Goal: Task Accomplishment & Management: Use online tool/utility

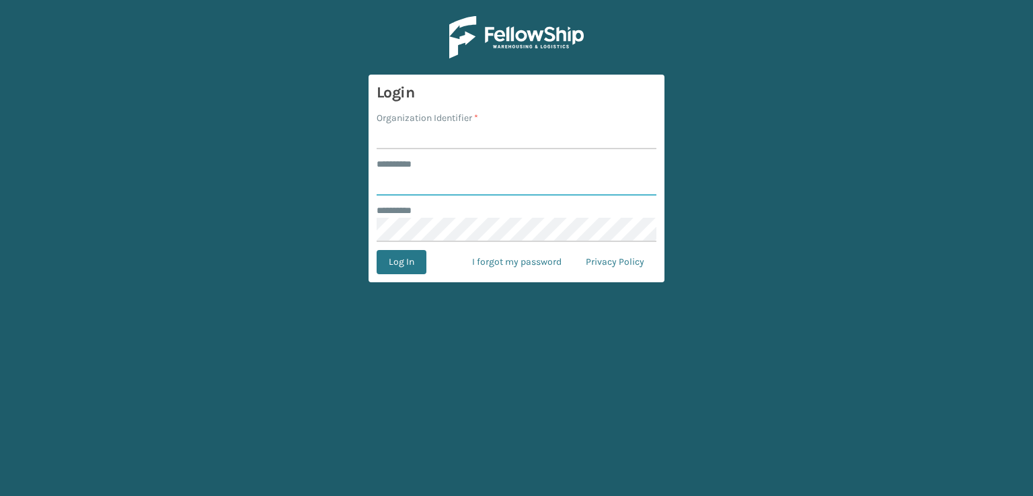
type input "***"
click at [516, 141] on input "Organization Identifier *" at bounding box center [517, 137] width 280 height 24
type input "sleepgeekz warehouse"
click at [401, 264] on button "Log In" at bounding box center [402, 262] width 50 height 24
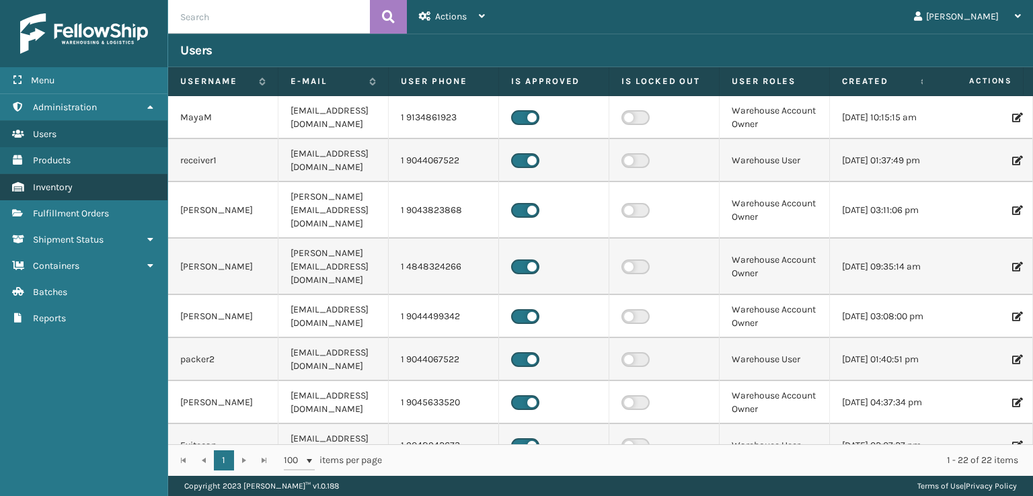
click at [96, 192] on link "Inventory" at bounding box center [83, 187] width 167 height 26
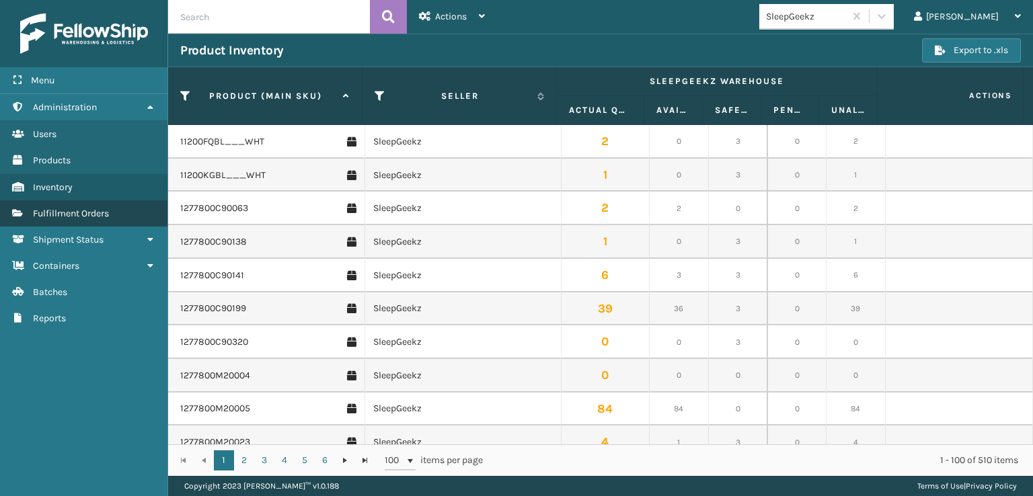
click at [96, 213] on span "Fulfillment Orders" at bounding box center [71, 213] width 76 height 11
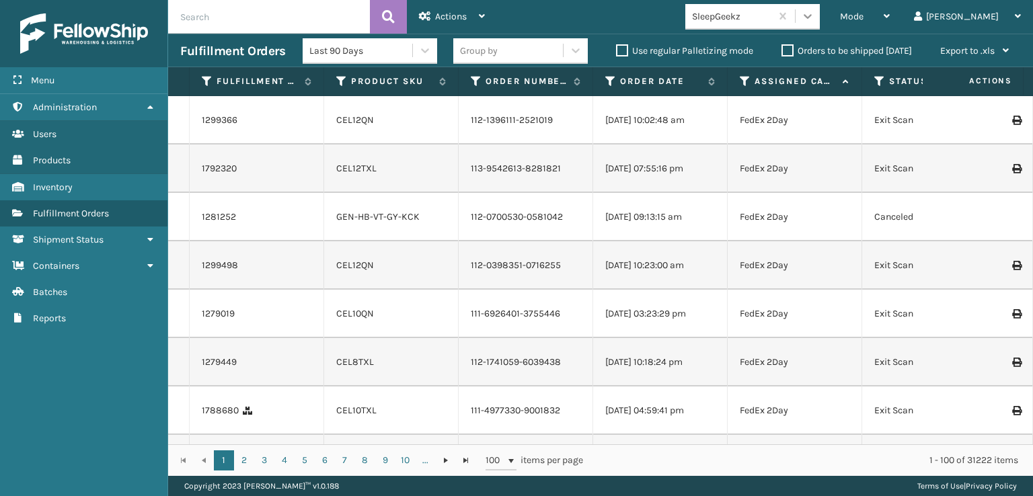
click at [814, 19] on icon at bounding box center [807, 15] width 13 height 13
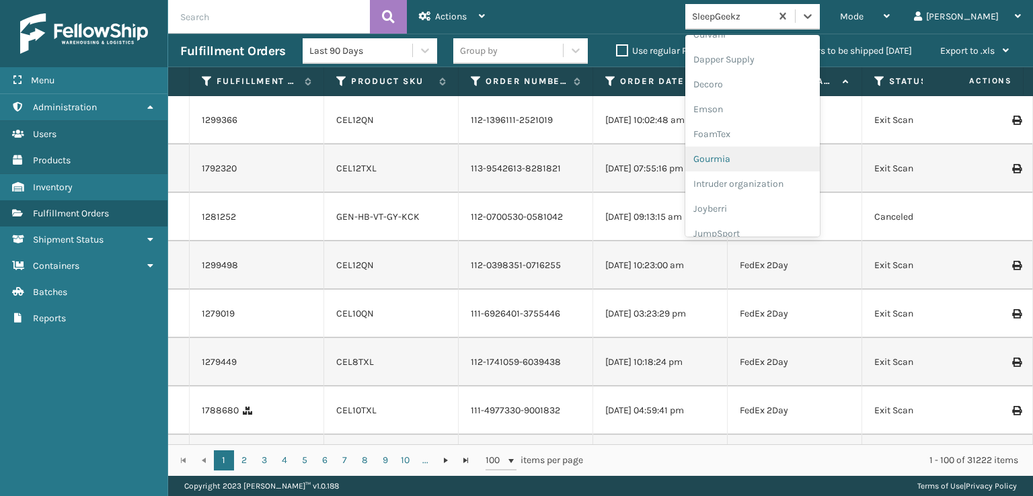
scroll to position [269, 0]
click at [802, 107] on div "FoamTex" at bounding box center [752, 104] width 134 height 25
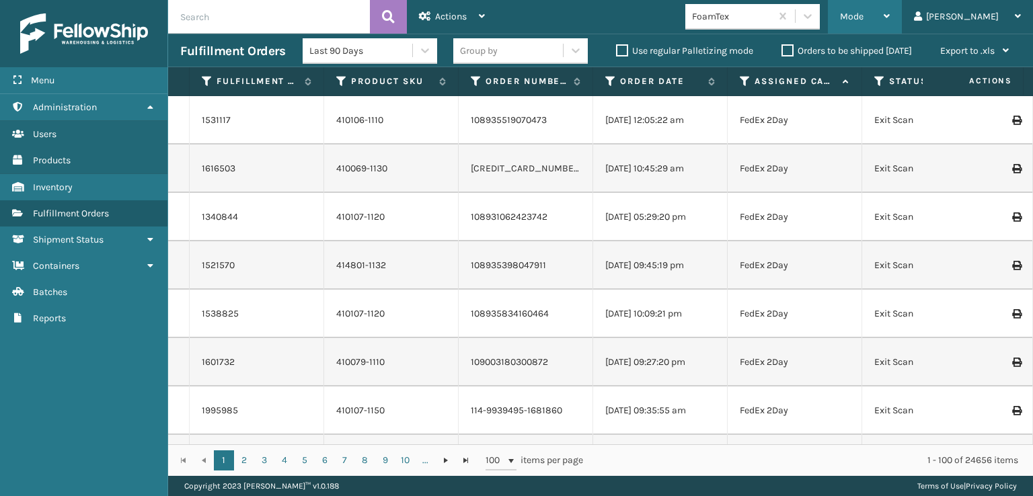
click at [863, 16] on span "Mode" at bounding box center [852, 16] width 24 height 11
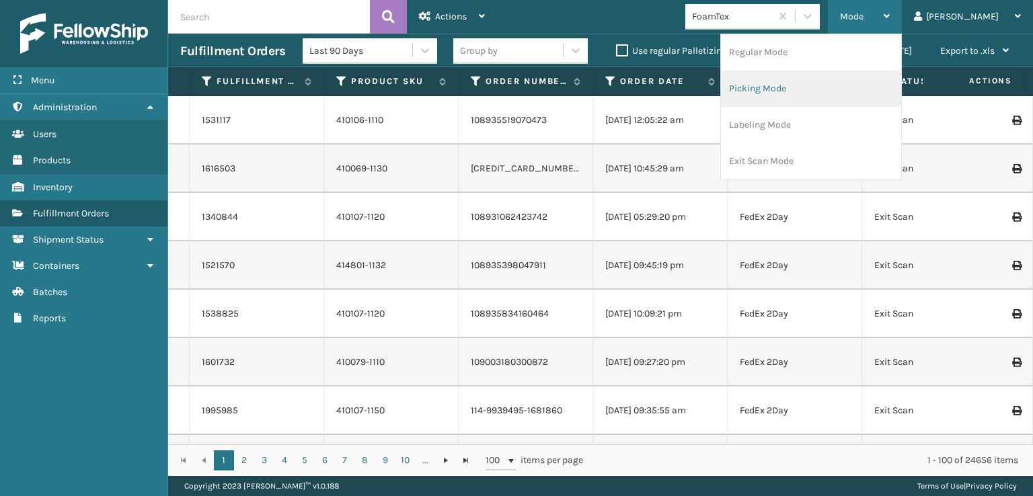
click at [818, 85] on li "Picking Mode" at bounding box center [811, 89] width 180 height 36
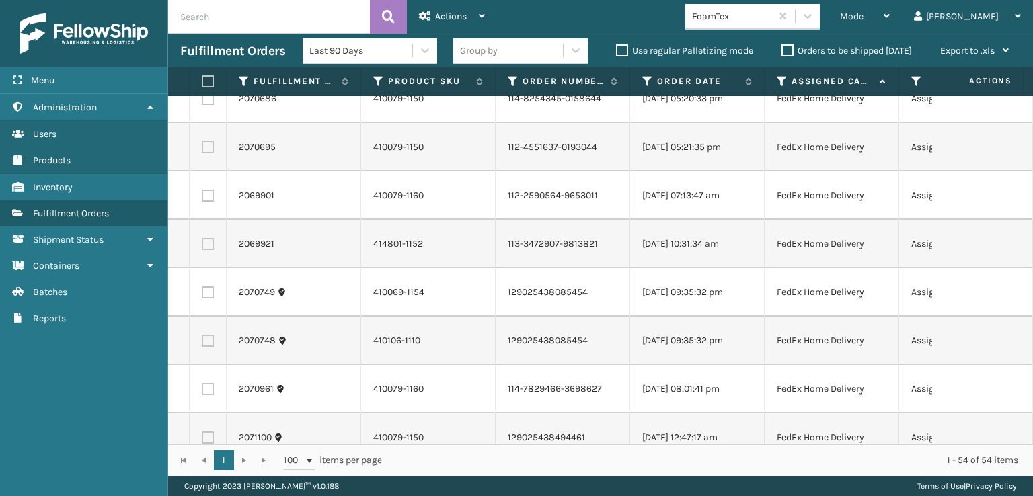
scroll to position [0, 0]
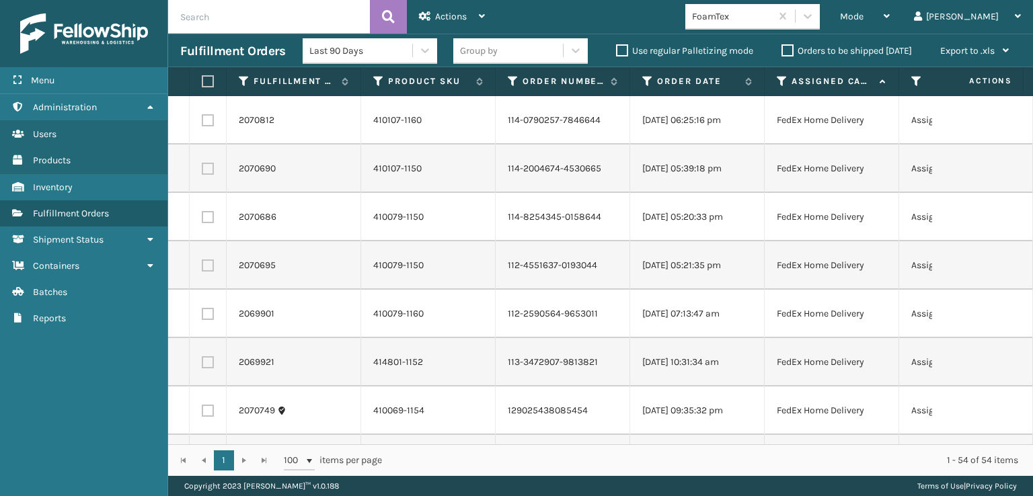
click at [214, 120] on td at bounding box center [208, 120] width 37 height 48
click at [213, 118] on label at bounding box center [208, 120] width 12 height 12
click at [202, 118] on input "checkbox" at bounding box center [202, 118] width 1 height 9
checkbox input "true"
click at [212, 170] on label at bounding box center [208, 169] width 12 height 12
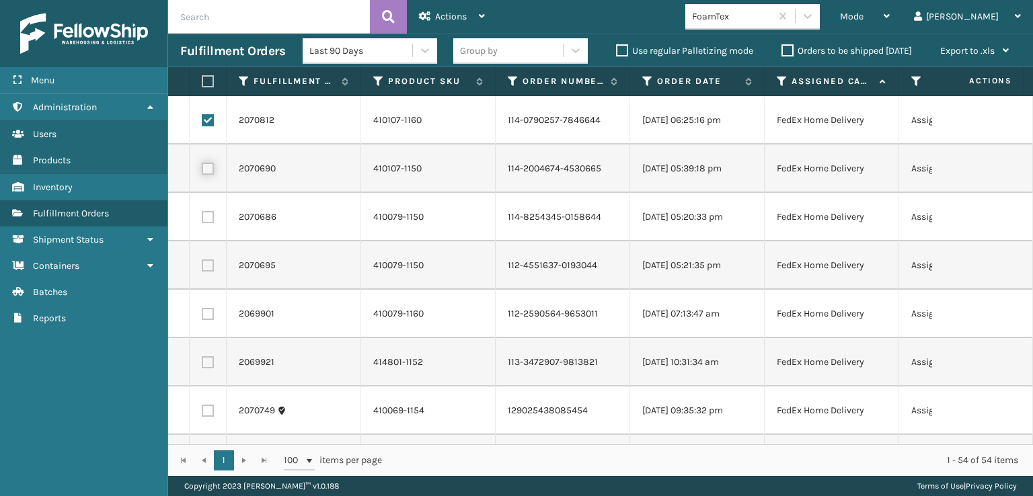
click at [202, 170] on input "checkbox" at bounding box center [202, 167] width 1 height 9
checkbox input "true"
click at [212, 220] on label at bounding box center [208, 217] width 12 height 12
click at [202, 220] on input "checkbox" at bounding box center [202, 215] width 1 height 9
checkbox input "true"
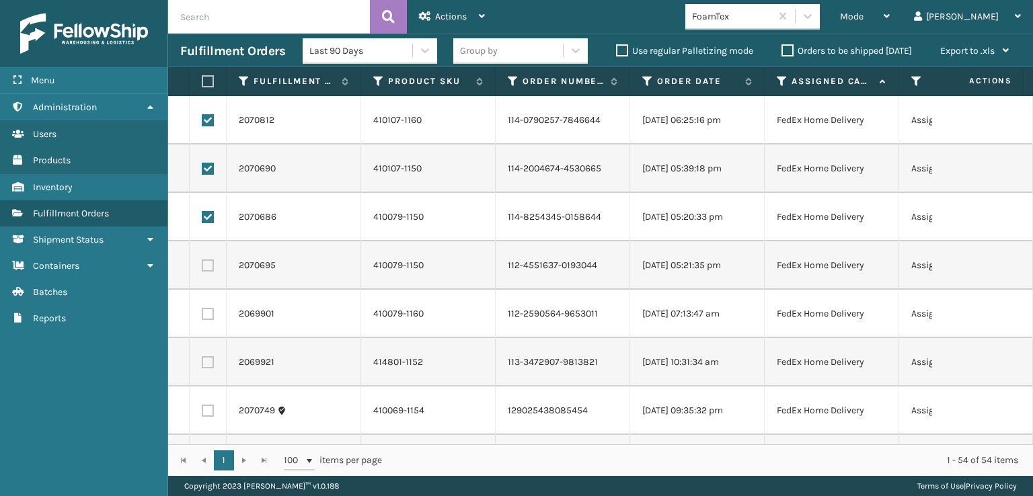
click at [213, 270] on label at bounding box center [208, 266] width 12 height 12
click at [202, 268] on input "checkbox" at bounding box center [202, 264] width 1 height 9
checkbox input "true"
click at [211, 311] on label at bounding box center [208, 314] width 12 height 12
click at [202, 311] on input "checkbox" at bounding box center [202, 312] width 1 height 9
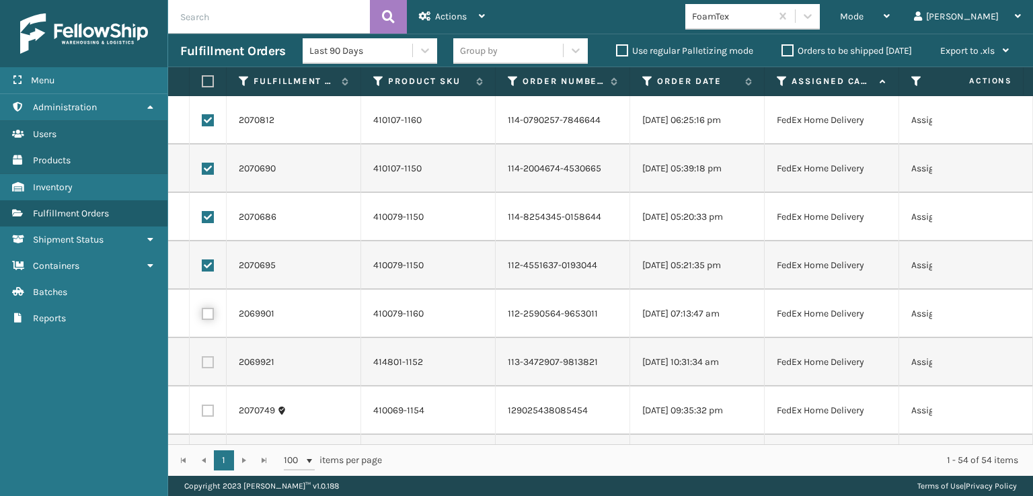
checkbox input "true"
click at [209, 369] on td at bounding box center [208, 362] width 37 height 48
click at [208, 364] on label at bounding box center [208, 362] width 12 height 12
click at [202, 364] on input "checkbox" at bounding box center [202, 360] width 1 height 9
checkbox input "true"
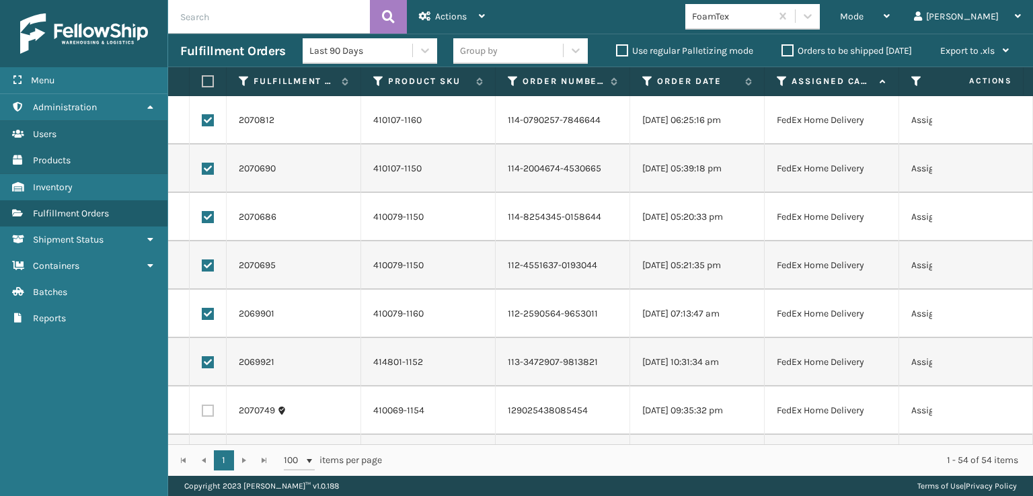
click at [212, 410] on label at bounding box center [208, 411] width 12 height 12
click at [202, 410] on input "checkbox" at bounding box center [202, 409] width 1 height 9
checkbox input "true"
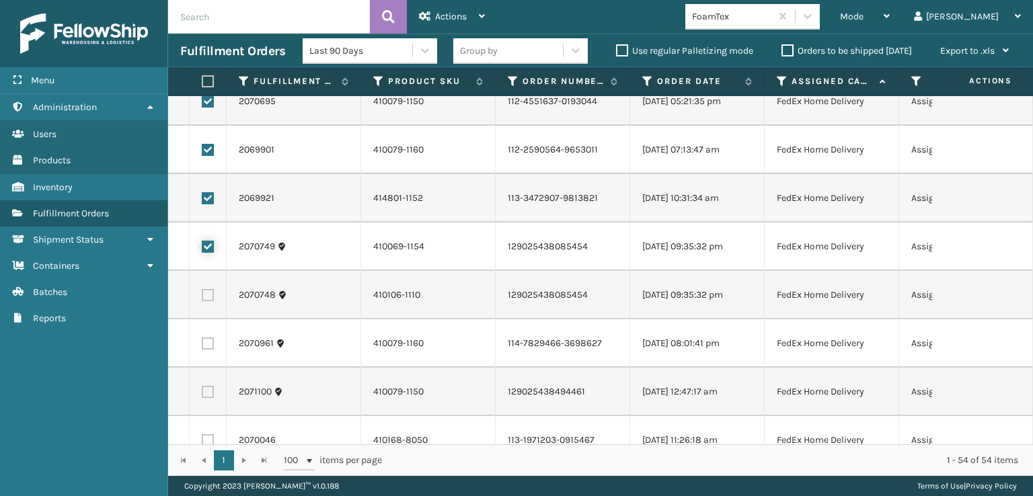
scroll to position [269, 0]
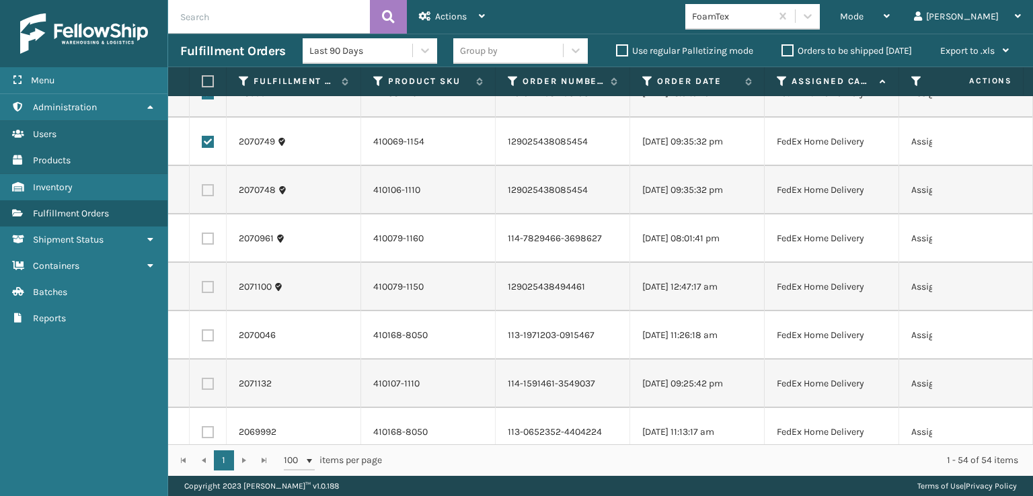
click at [213, 189] on label at bounding box center [208, 190] width 12 height 12
click at [202, 189] on input "checkbox" at bounding box center [202, 188] width 1 height 9
checkbox input "true"
click at [208, 243] on label at bounding box center [208, 239] width 12 height 12
click at [202, 241] on input "checkbox" at bounding box center [202, 237] width 1 height 9
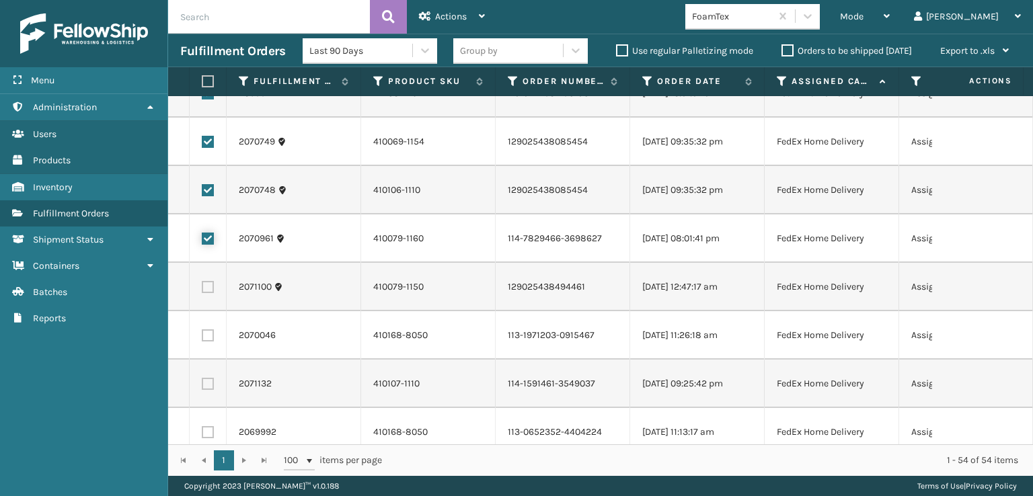
checkbox input "true"
click at [206, 283] on label at bounding box center [208, 287] width 12 height 12
click at [202, 283] on input "checkbox" at bounding box center [202, 285] width 1 height 9
checkbox input "true"
drag, startPoint x: 207, startPoint y: 338, endPoint x: 210, endPoint y: 369, distance: 31.1
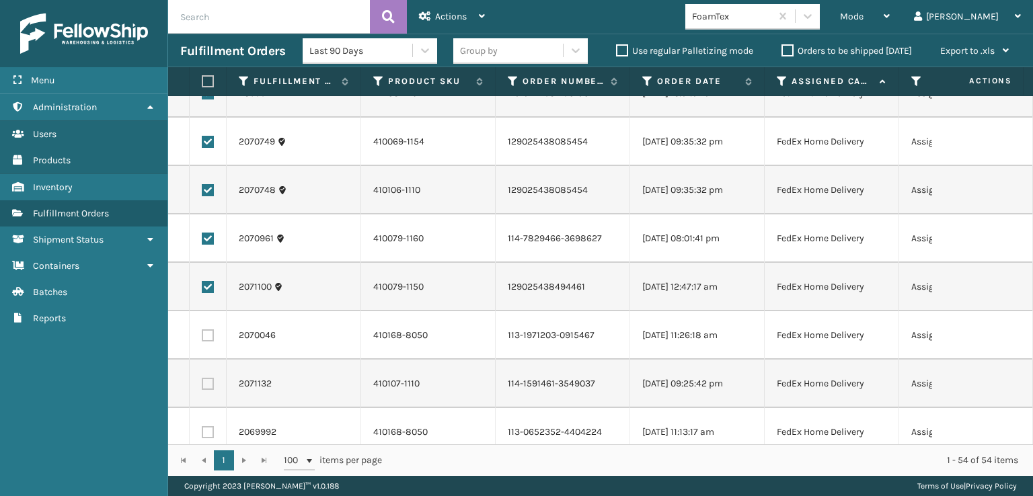
click at [207, 338] on label at bounding box center [208, 336] width 12 height 12
click at [202, 338] on input "checkbox" at bounding box center [202, 334] width 1 height 9
checkbox input "true"
click at [210, 383] on label at bounding box center [208, 384] width 12 height 12
click at [202, 383] on input "checkbox" at bounding box center [202, 382] width 1 height 9
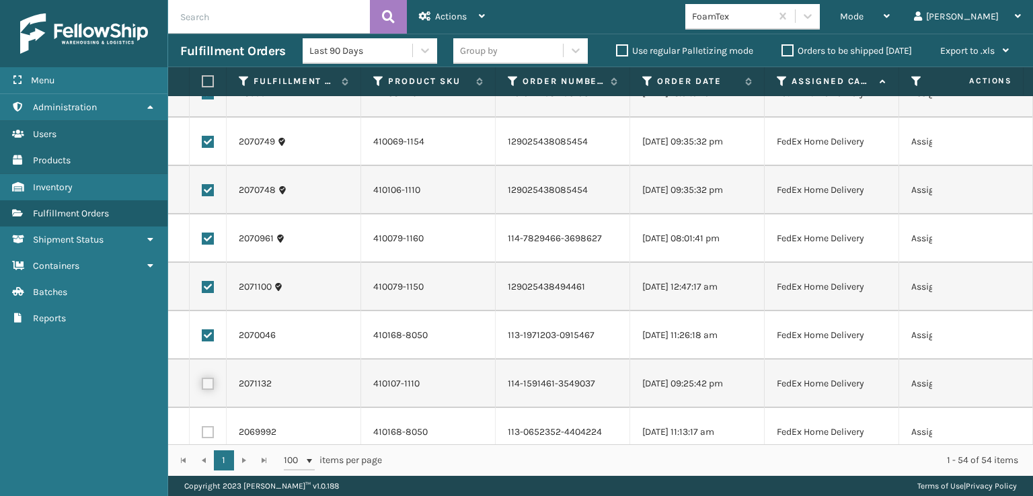
checkbox input "true"
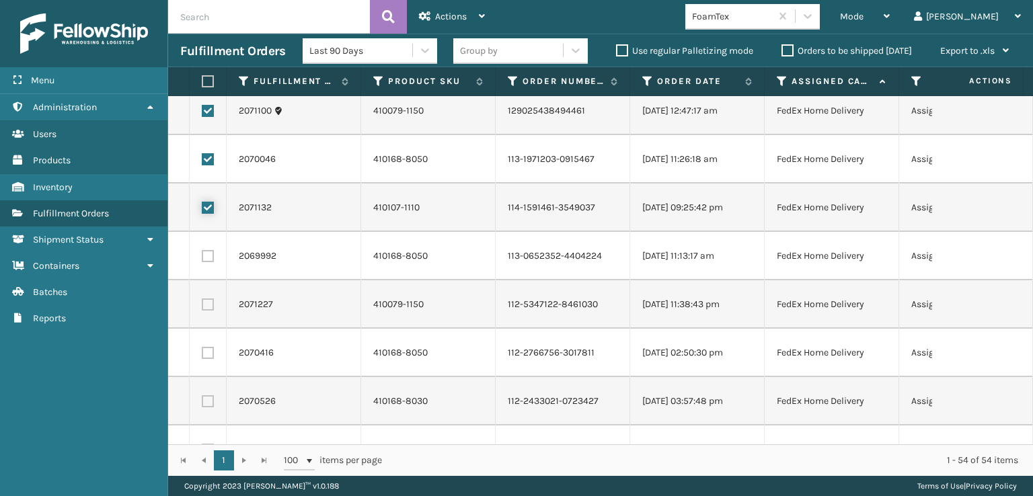
scroll to position [471, 0]
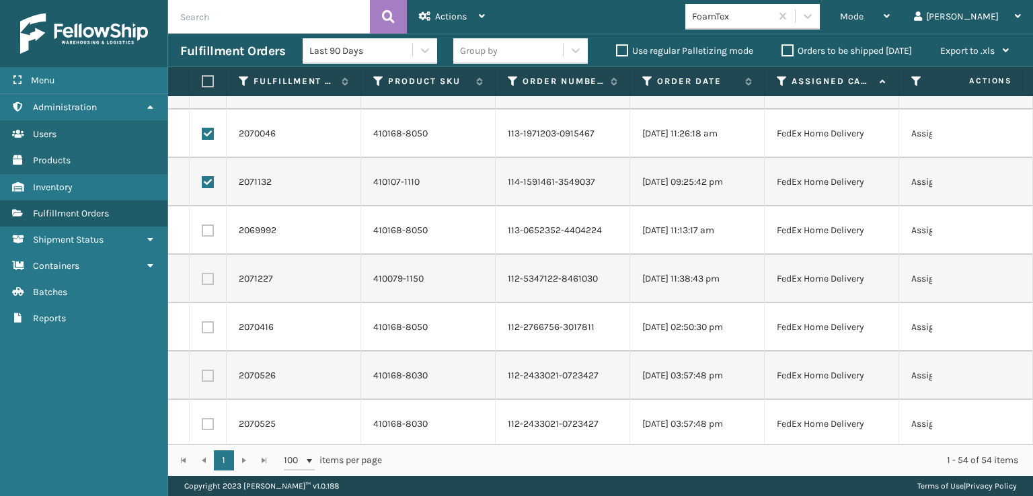
click at [206, 235] on label at bounding box center [208, 231] width 12 height 12
click at [202, 233] on input "checkbox" at bounding box center [202, 229] width 1 height 9
checkbox input "true"
click at [207, 278] on label at bounding box center [208, 279] width 12 height 12
click at [202, 278] on input "checkbox" at bounding box center [202, 277] width 1 height 9
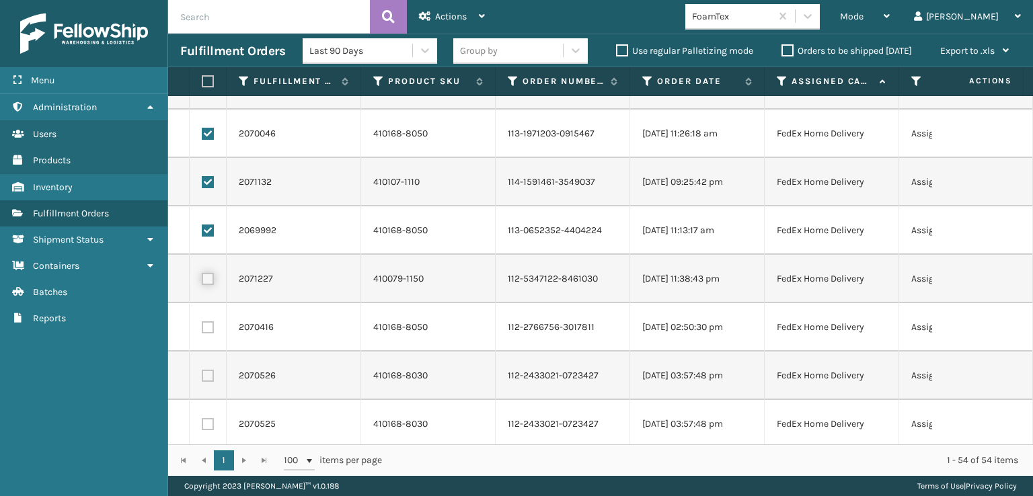
checkbox input "true"
click at [210, 324] on label at bounding box center [208, 327] width 12 height 12
click at [202, 324] on input "checkbox" at bounding box center [202, 325] width 1 height 9
checkbox input "true"
click at [207, 383] on td at bounding box center [208, 376] width 37 height 48
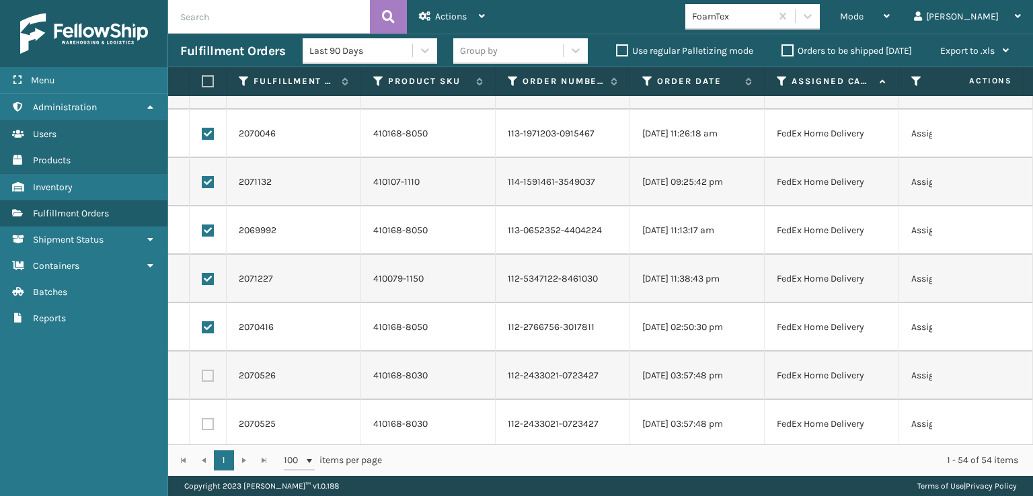
click at [206, 369] on td at bounding box center [208, 376] width 37 height 48
click at [200, 379] on td at bounding box center [208, 376] width 37 height 48
click at [210, 374] on label at bounding box center [208, 376] width 12 height 12
click at [202, 374] on input "checkbox" at bounding box center [202, 374] width 1 height 9
checkbox input "true"
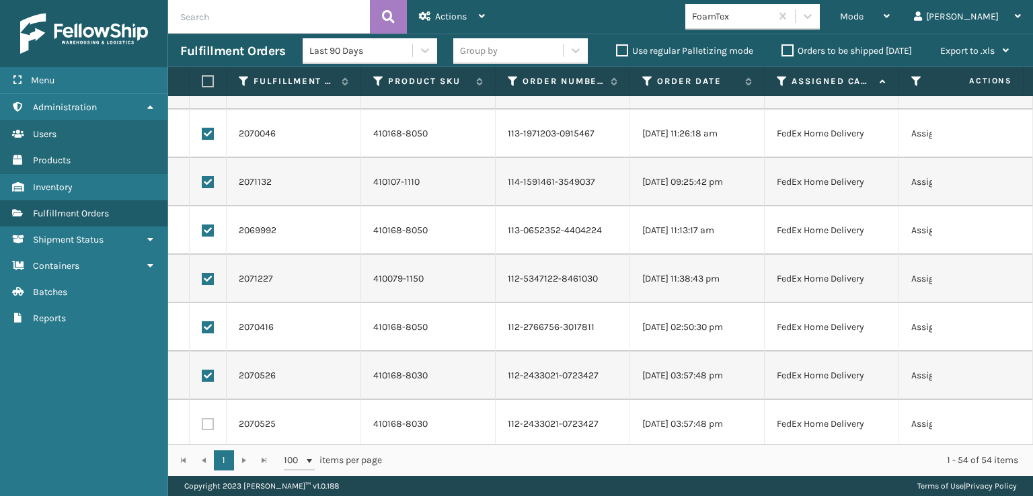
click at [210, 422] on label at bounding box center [208, 424] width 12 height 12
click at [202, 422] on input "checkbox" at bounding box center [202, 422] width 1 height 9
checkbox input "true"
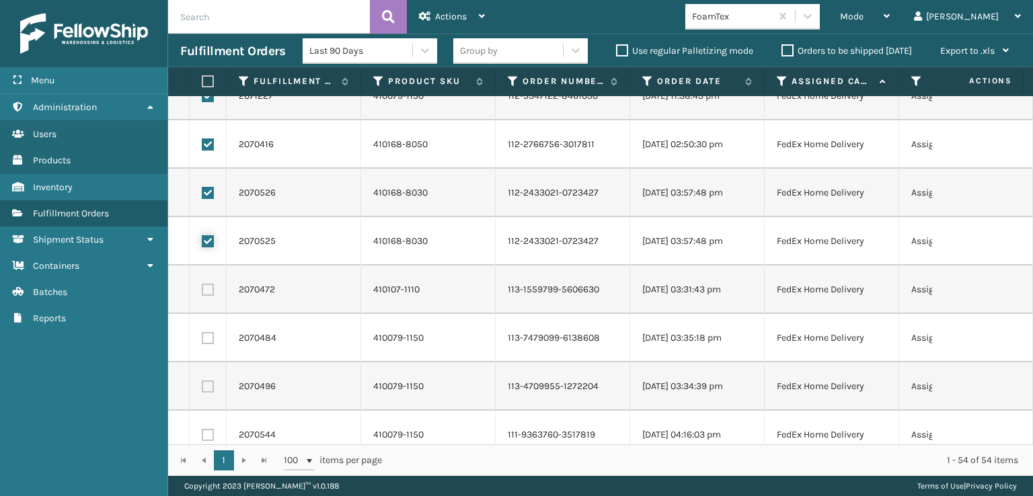
scroll to position [672, 0]
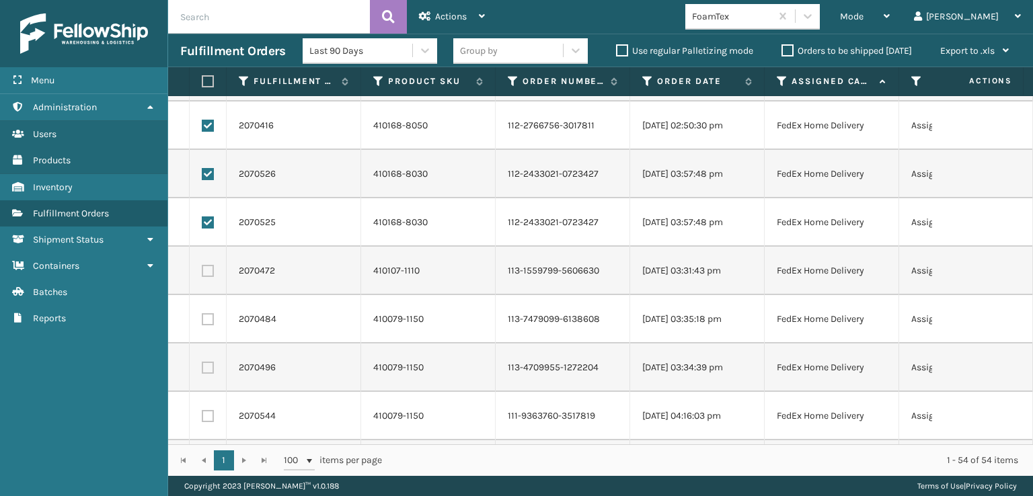
click at [210, 265] on label at bounding box center [208, 271] width 12 height 12
click at [202, 265] on input "checkbox" at bounding box center [202, 269] width 1 height 9
checkbox input "true"
click at [210, 320] on label at bounding box center [208, 319] width 12 height 12
click at [202, 320] on input "checkbox" at bounding box center [202, 317] width 1 height 9
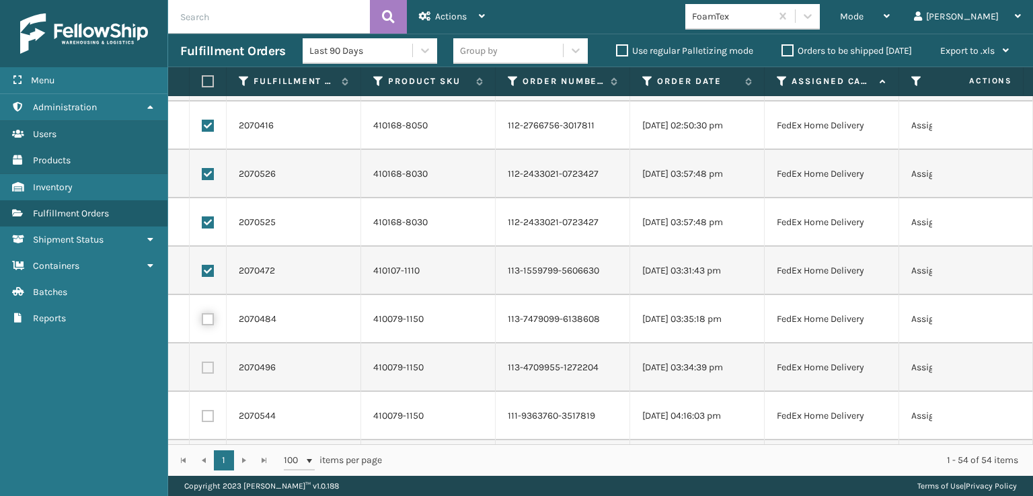
checkbox input "true"
click at [207, 357] on td at bounding box center [208, 368] width 37 height 48
click at [211, 379] on td at bounding box center [208, 368] width 37 height 48
click at [211, 364] on label at bounding box center [208, 368] width 12 height 12
click at [202, 364] on input "checkbox" at bounding box center [202, 366] width 1 height 9
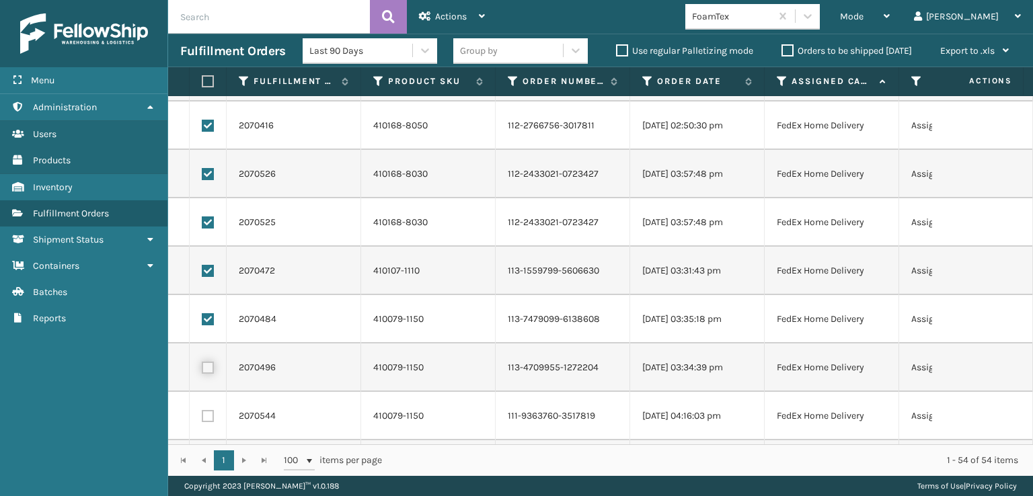
checkbox input "true"
click at [210, 420] on label at bounding box center [208, 416] width 12 height 12
click at [202, 419] on input "checkbox" at bounding box center [202, 414] width 1 height 9
checkbox input "true"
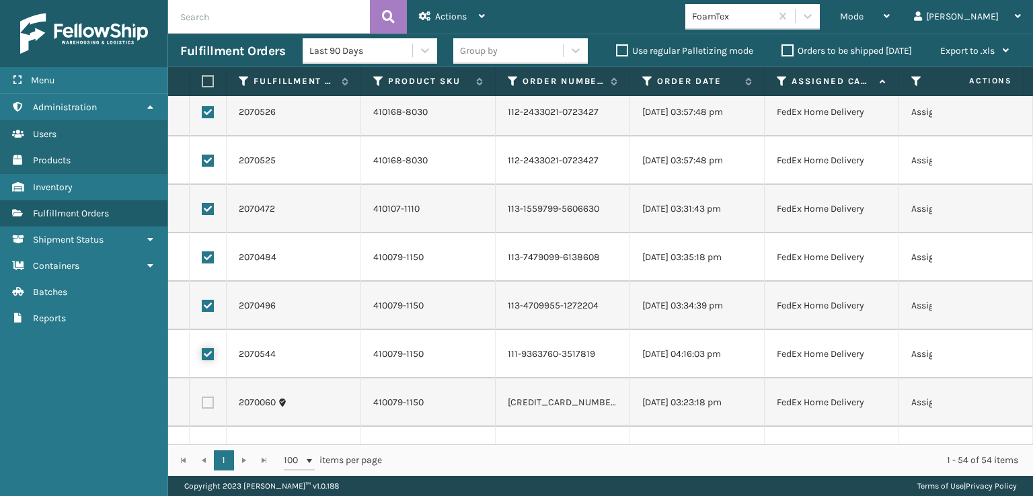
scroll to position [874, 0]
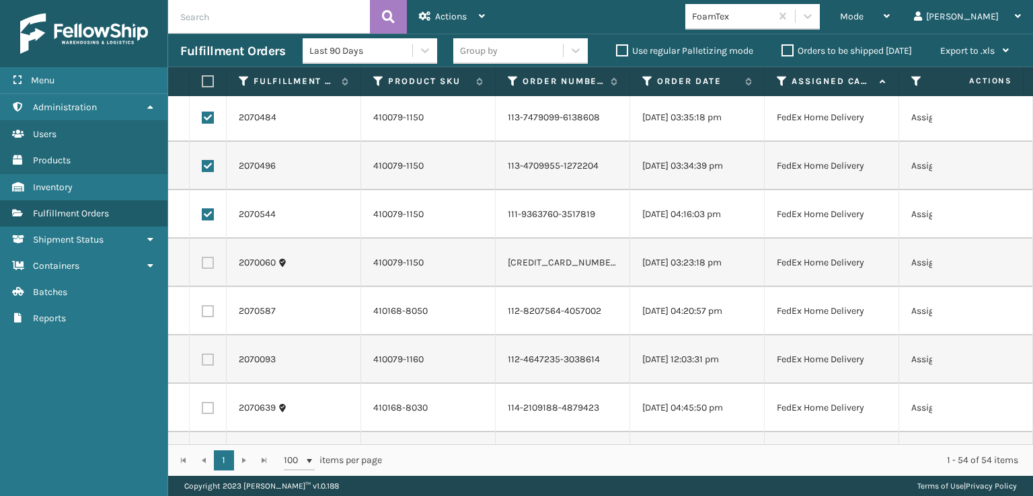
click at [206, 257] on label at bounding box center [208, 263] width 12 height 12
click at [202, 257] on input "checkbox" at bounding box center [202, 261] width 1 height 9
checkbox input "true"
click at [209, 313] on label at bounding box center [208, 311] width 12 height 12
click at [202, 313] on input "checkbox" at bounding box center [202, 309] width 1 height 9
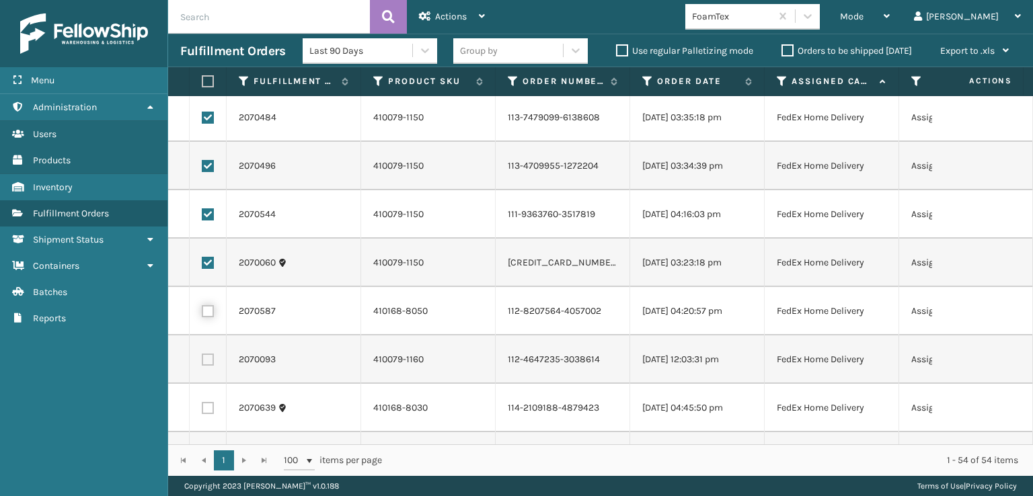
checkbox input "true"
click at [208, 360] on label at bounding box center [208, 360] width 12 height 12
click at [202, 360] on input "checkbox" at bounding box center [202, 358] width 1 height 9
checkbox input "true"
click at [209, 411] on label at bounding box center [208, 408] width 12 height 12
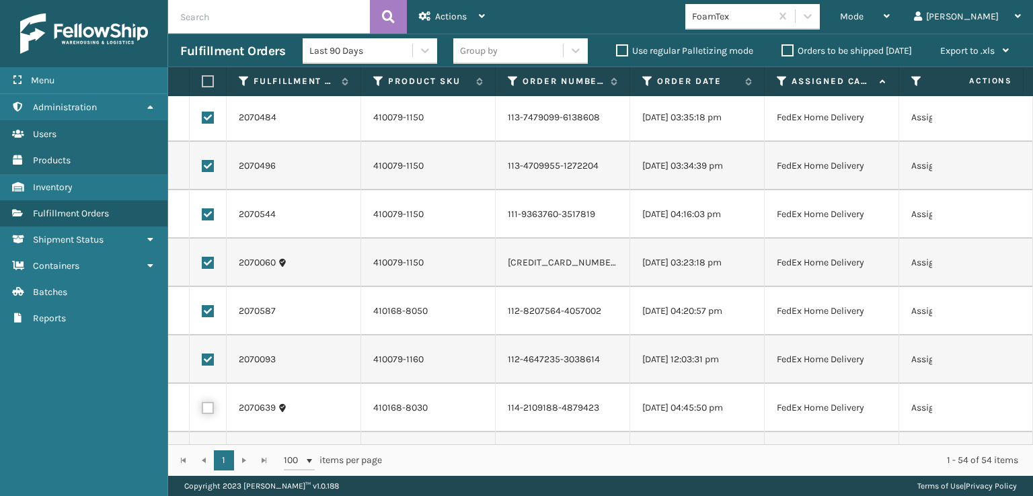
click at [202, 411] on input "checkbox" at bounding box center [202, 406] width 1 height 9
checkbox input "true"
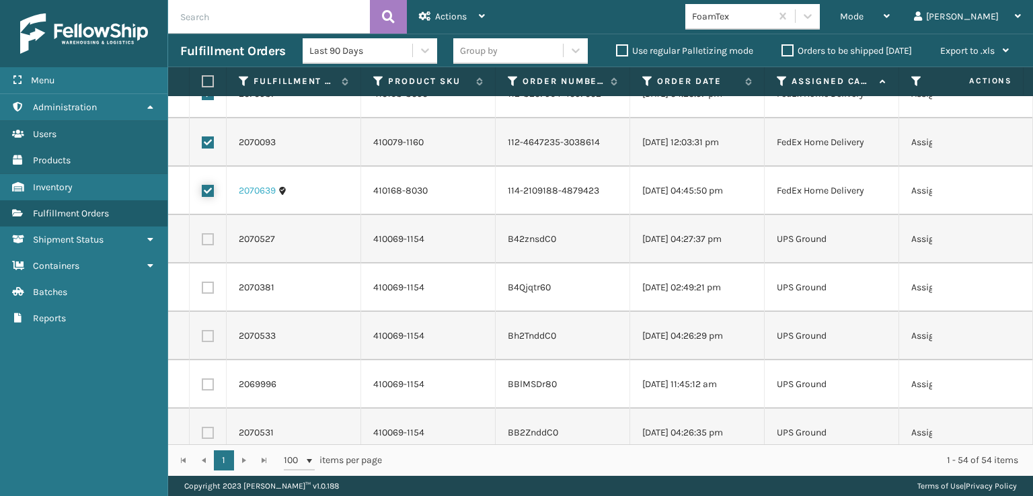
scroll to position [1143, 0]
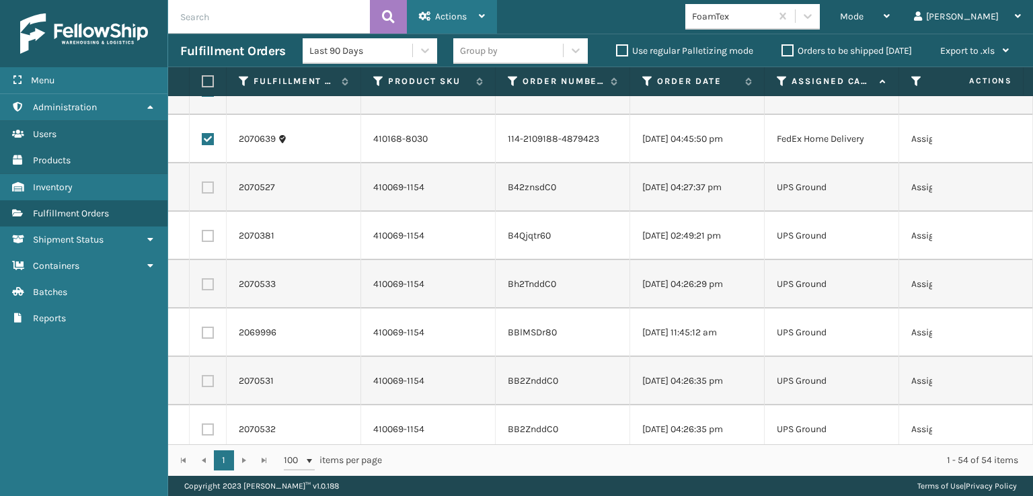
click at [443, 22] on span "Actions" at bounding box center [451, 16] width 32 height 11
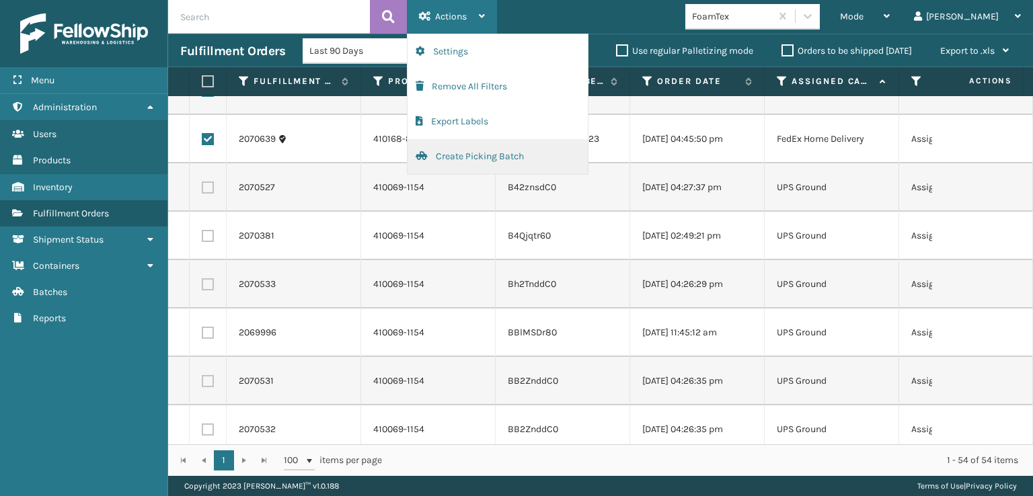
click at [463, 151] on button "Create Picking Batch" at bounding box center [498, 156] width 180 height 35
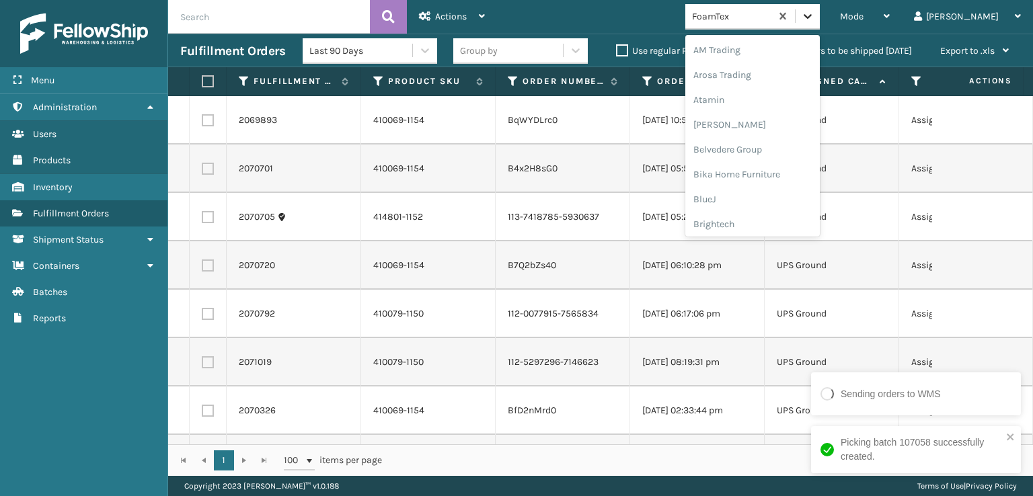
click at [814, 14] on icon at bounding box center [807, 15] width 13 height 13
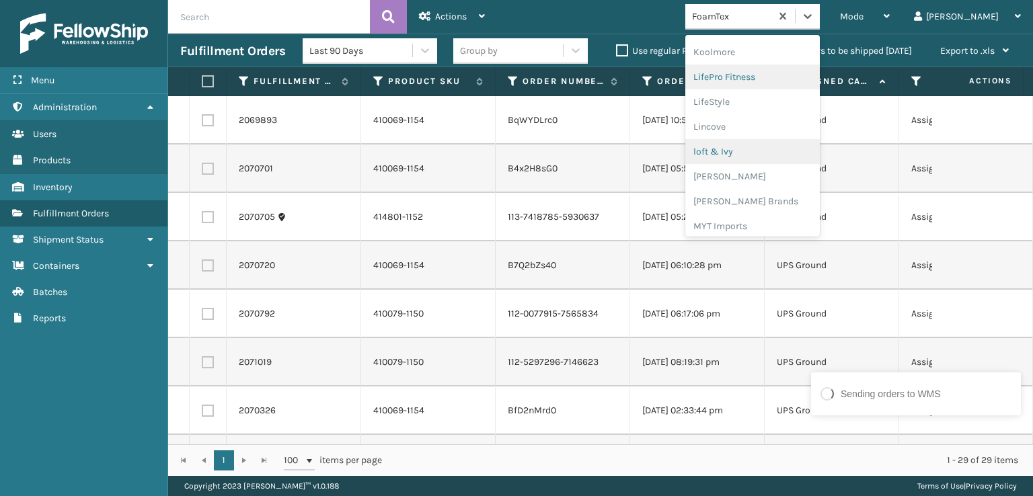
scroll to position [492, 0]
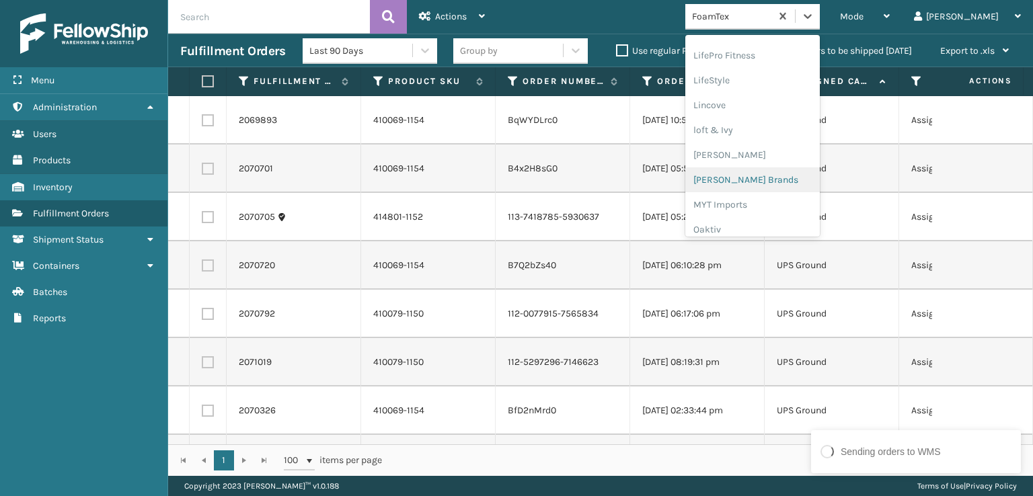
click at [789, 181] on div "[PERSON_NAME] Brands" at bounding box center [752, 179] width 134 height 25
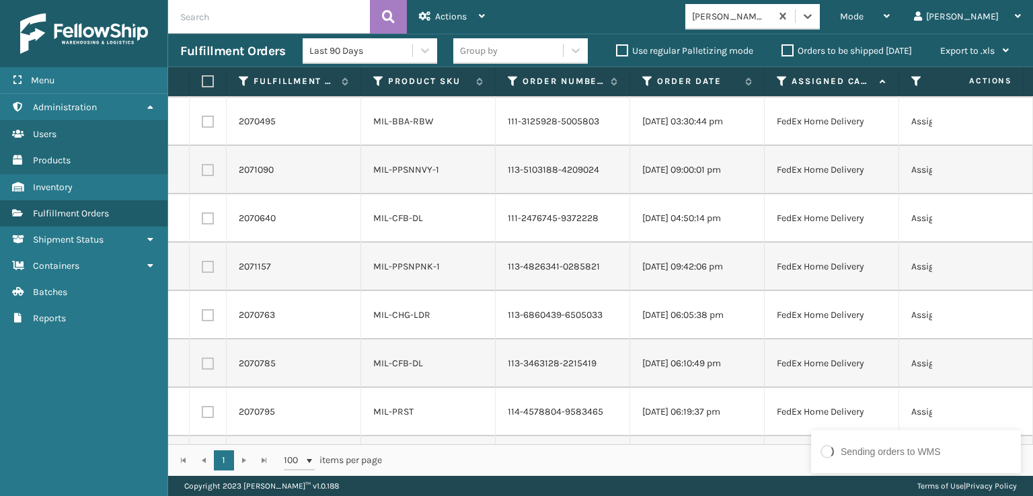
scroll to position [0, 0]
click at [210, 77] on label at bounding box center [206, 81] width 8 height 12
click at [202, 77] on input "checkbox" at bounding box center [202, 81] width 1 height 9
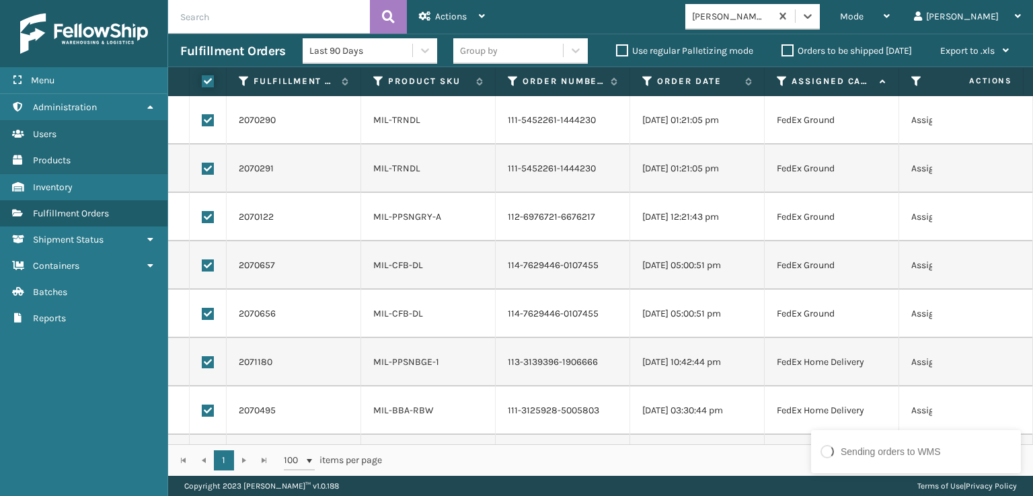
checkbox input "true"
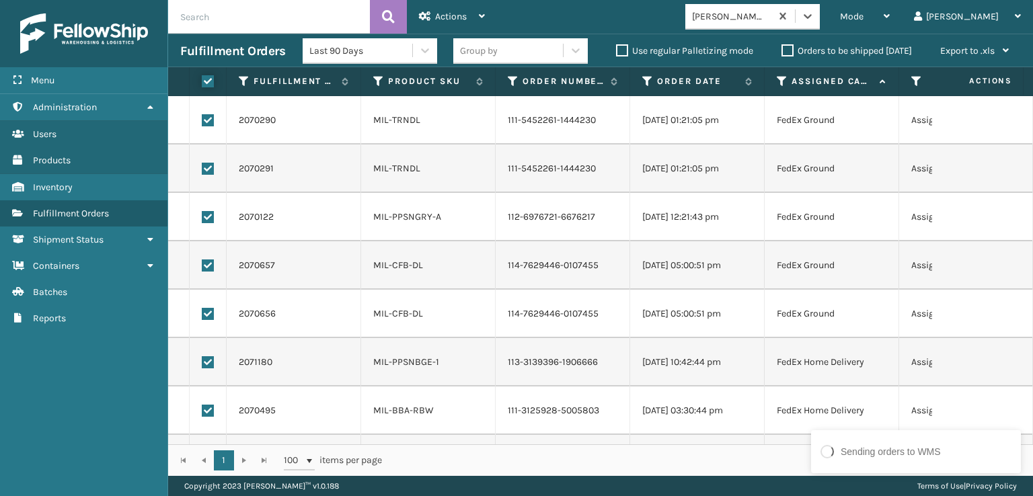
checkbox input "true"
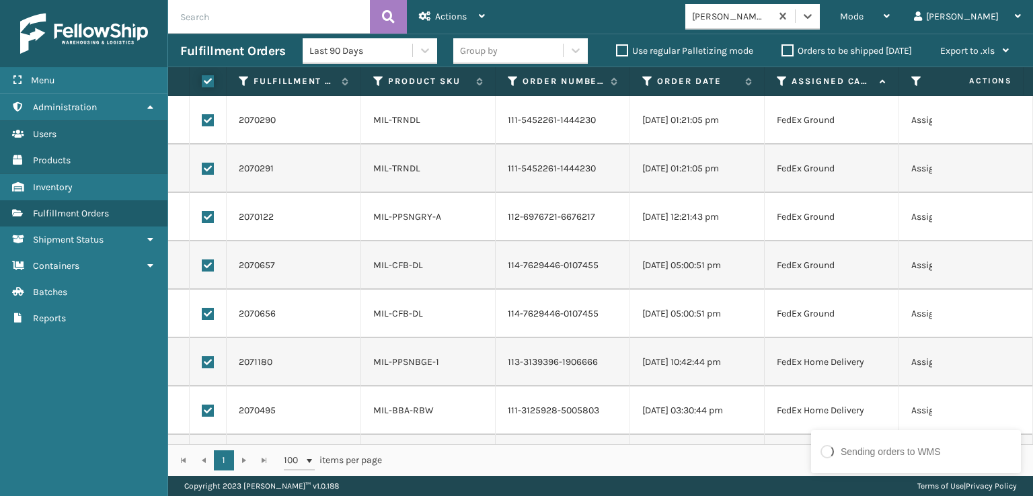
checkbox input "true"
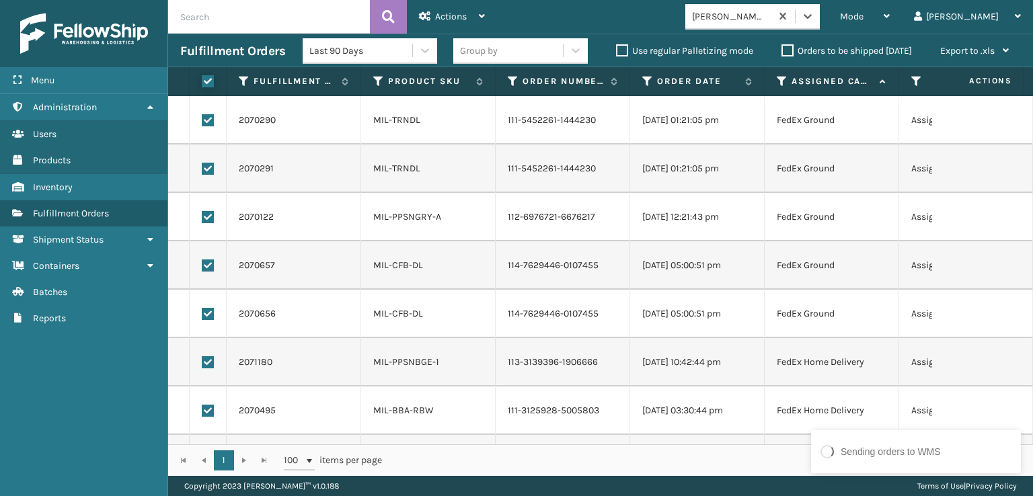
checkbox input "true"
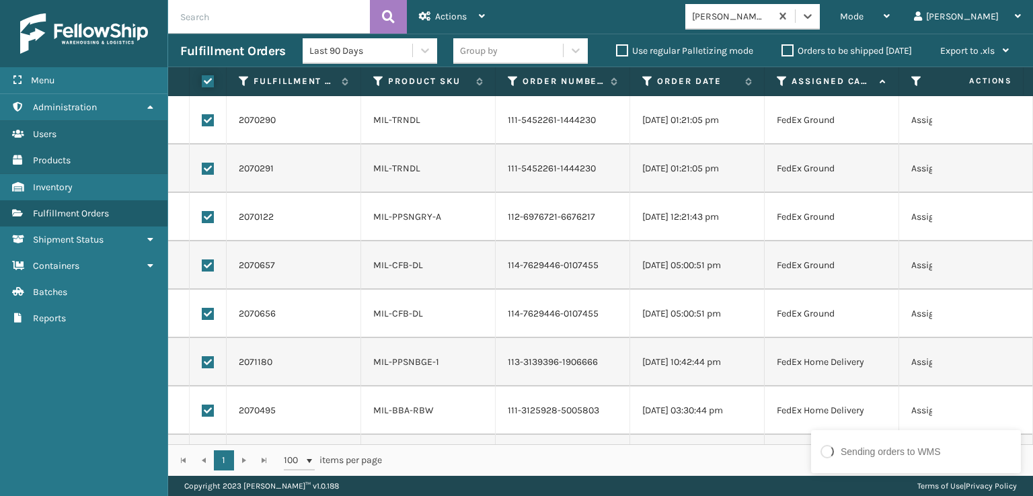
checkbox input "true"
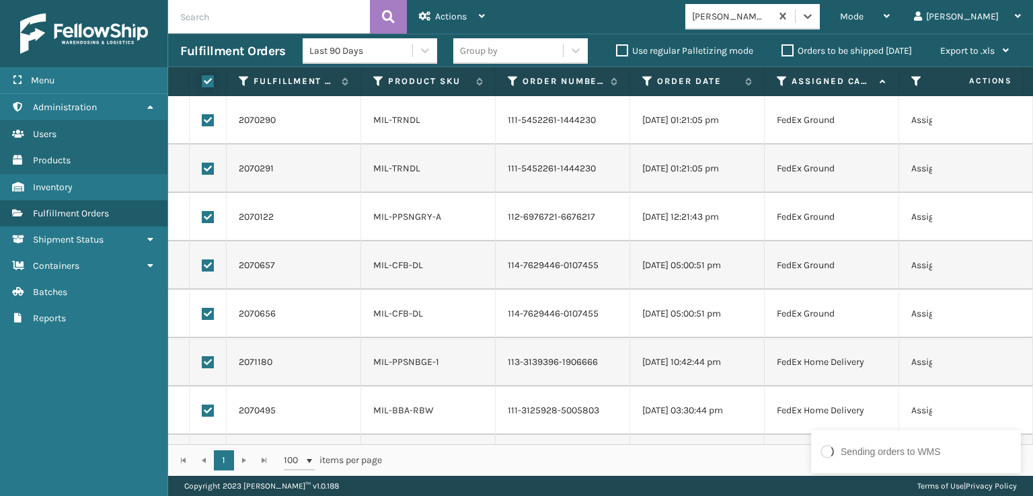
checkbox input "true"
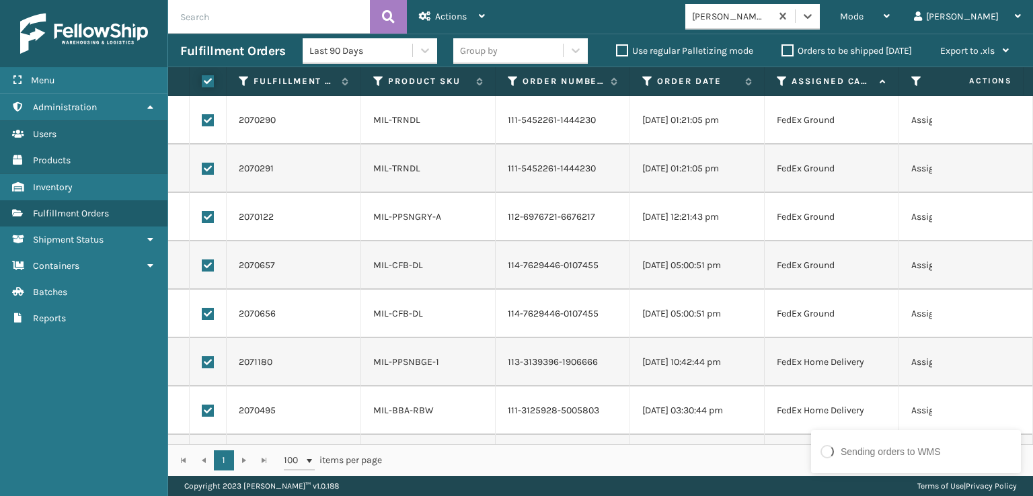
checkbox input "true"
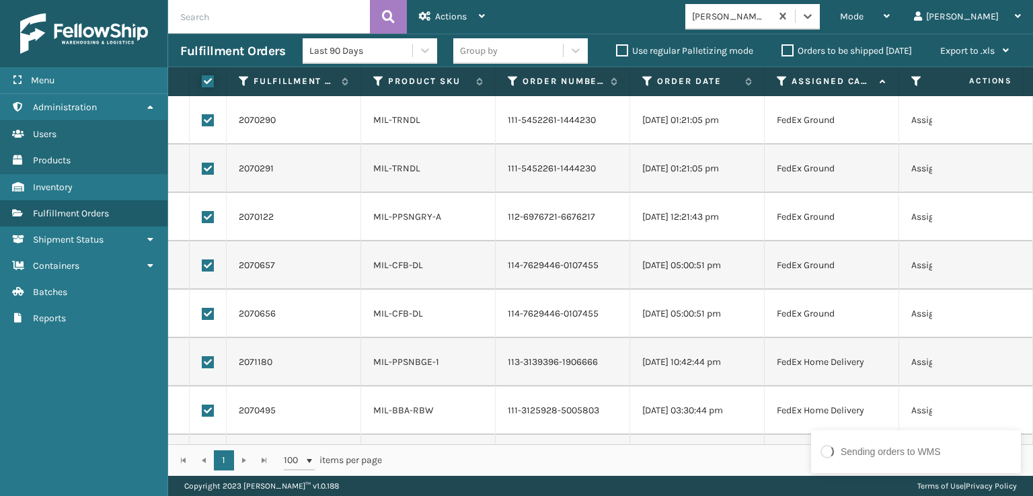
checkbox input "true"
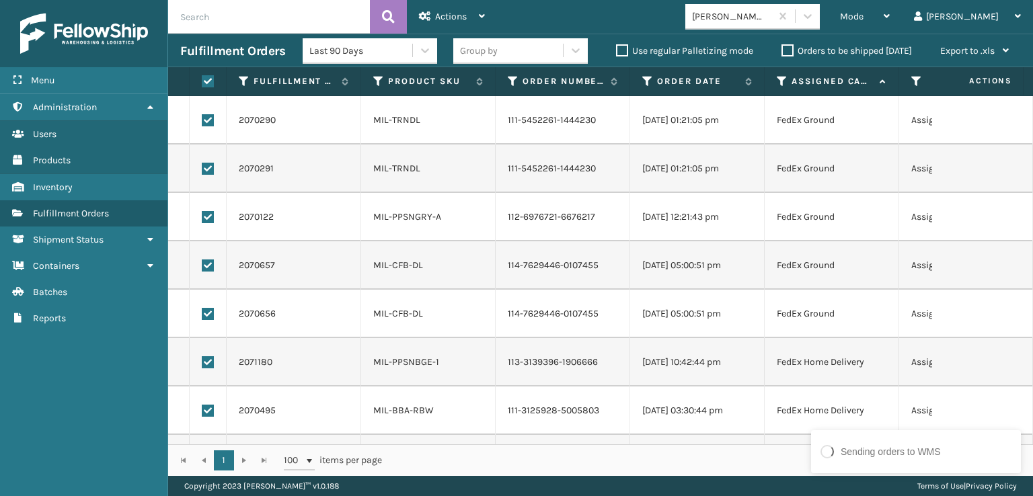
click at [206, 124] on label at bounding box center [208, 120] width 12 height 12
click at [202, 123] on input "checkbox" at bounding box center [202, 118] width 1 height 9
checkbox input "false"
click at [207, 171] on label at bounding box center [208, 169] width 12 height 12
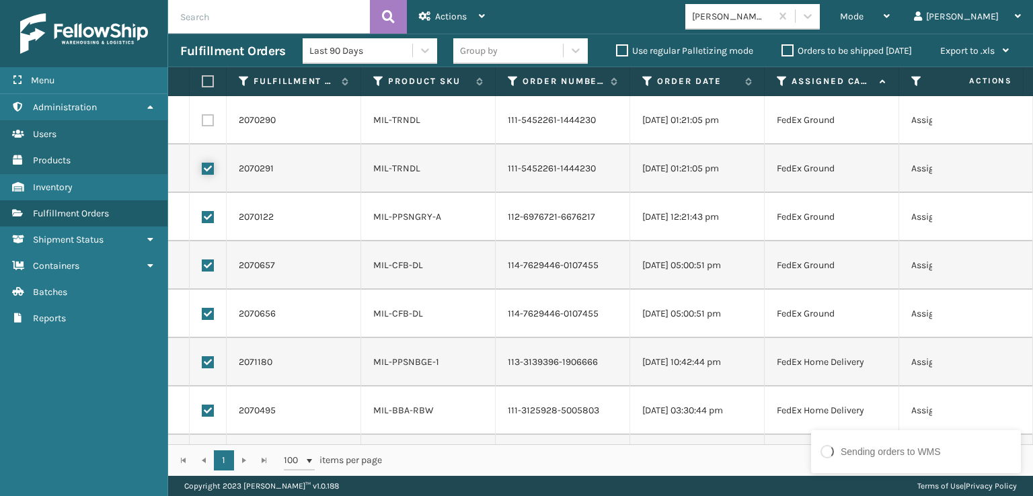
click at [202, 171] on input "checkbox" at bounding box center [202, 167] width 1 height 9
checkbox input "false"
click at [214, 221] on td at bounding box center [208, 217] width 37 height 48
click at [212, 216] on label at bounding box center [208, 217] width 12 height 12
click at [202, 216] on input "checkbox" at bounding box center [202, 215] width 1 height 9
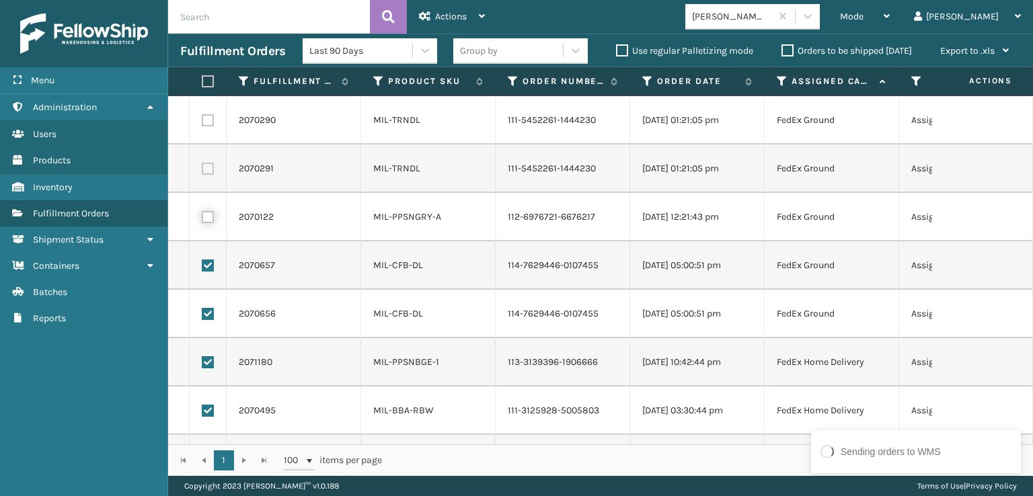
checkbox input "false"
click at [210, 266] on label at bounding box center [208, 266] width 12 height 12
click at [202, 266] on input "checkbox" at bounding box center [202, 264] width 1 height 9
checkbox input "false"
click at [207, 310] on label at bounding box center [208, 314] width 12 height 12
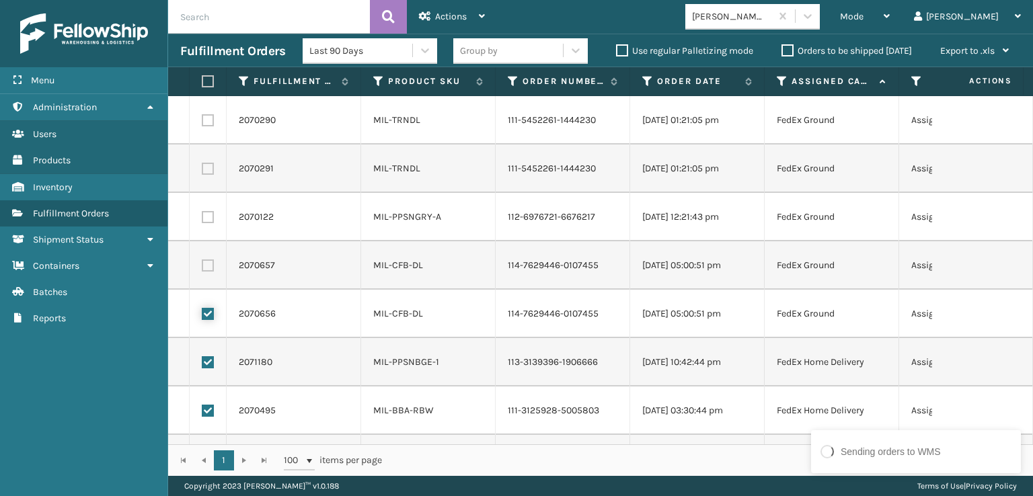
click at [202, 310] on input "checkbox" at bounding box center [202, 312] width 1 height 9
checkbox input "false"
drag, startPoint x: 204, startPoint y: 367, endPoint x: 206, endPoint y: 380, distance: 12.9
click at [204, 368] on label at bounding box center [208, 362] width 12 height 12
click at [202, 365] on input "checkbox" at bounding box center [202, 360] width 1 height 9
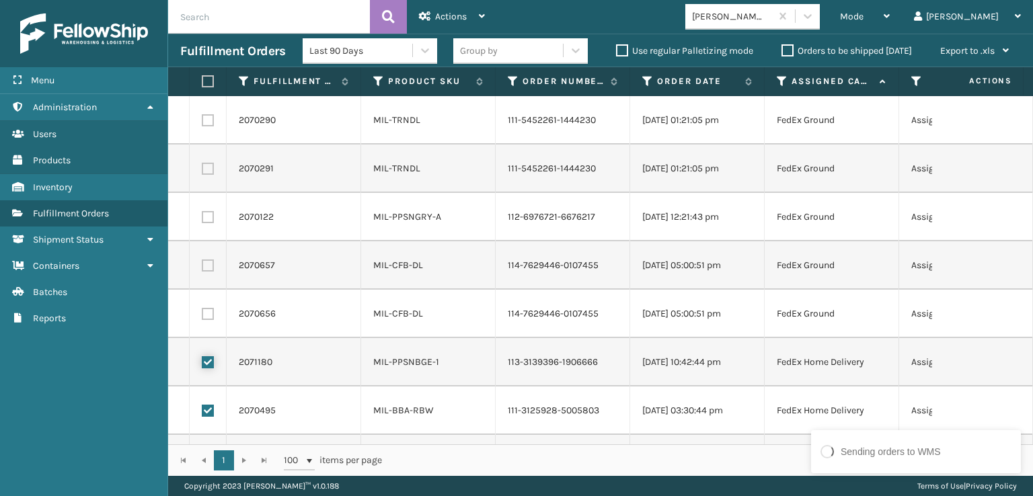
checkbox input "false"
click at [213, 414] on label at bounding box center [208, 411] width 12 height 12
click at [202, 414] on input "checkbox" at bounding box center [202, 409] width 1 height 9
checkbox input "false"
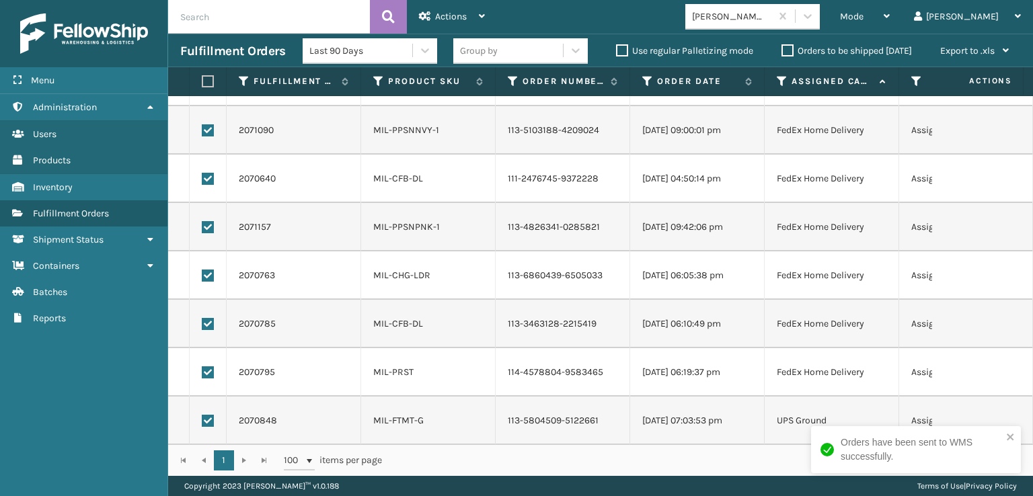
scroll to position [336, 0]
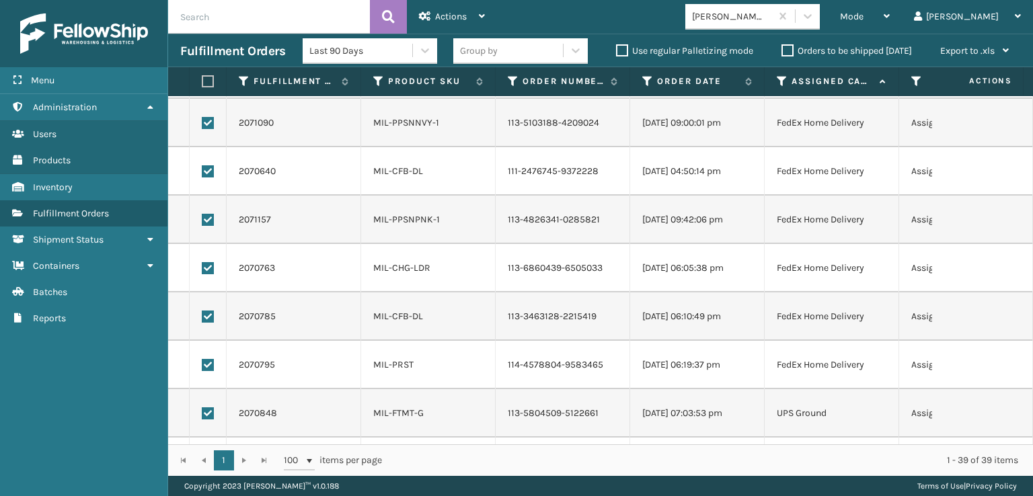
click at [211, 367] on label at bounding box center [208, 365] width 12 height 12
click at [202, 367] on input "checkbox" at bounding box center [202, 363] width 1 height 9
checkbox input "false"
click at [210, 314] on label at bounding box center [208, 317] width 12 height 12
click at [202, 314] on input "checkbox" at bounding box center [202, 315] width 1 height 9
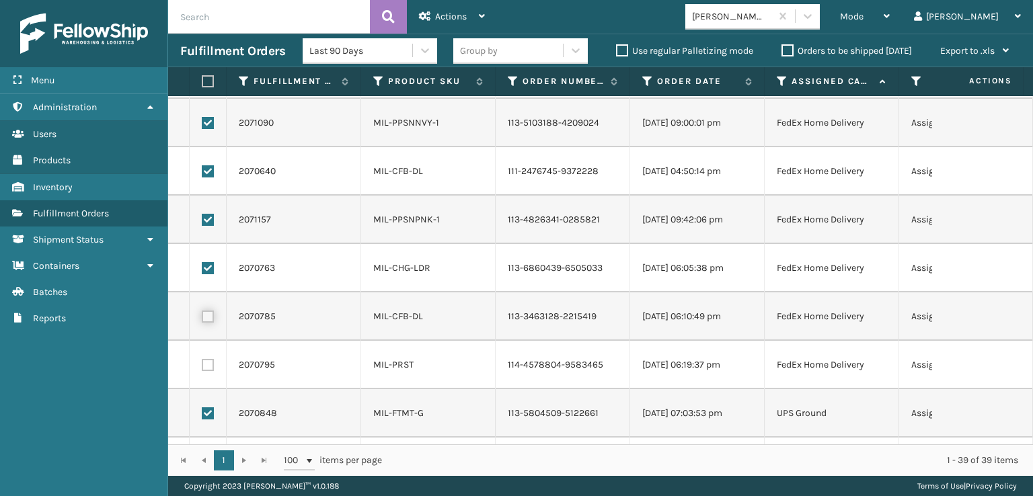
checkbox input "false"
click at [207, 272] on label at bounding box center [208, 268] width 12 height 12
click at [202, 271] on input "checkbox" at bounding box center [202, 266] width 1 height 9
checkbox input "false"
click at [213, 219] on label at bounding box center [208, 220] width 12 height 12
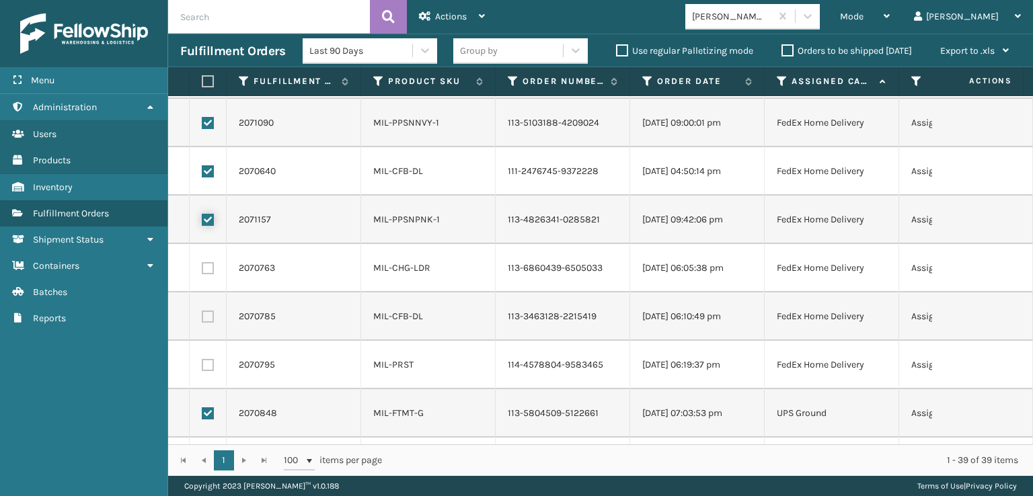
click at [202, 219] on input "checkbox" at bounding box center [202, 218] width 1 height 9
checkbox input "false"
click at [207, 167] on label at bounding box center [208, 171] width 12 height 12
click at [202, 167] on input "checkbox" at bounding box center [202, 169] width 1 height 9
checkbox input "false"
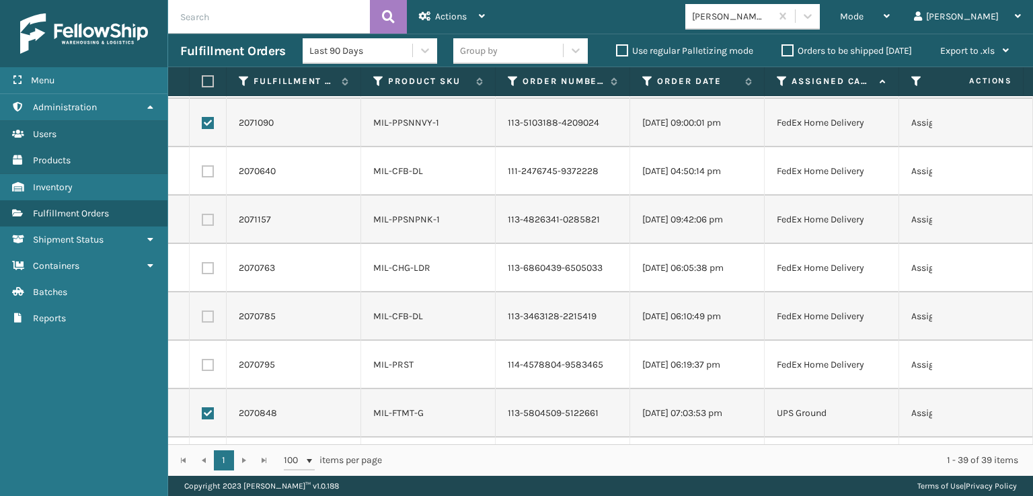
click at [207, 119] on label at bounding box center [208, 123] width 12 height 12
click at [202, 119] on input "checkbox" at bounding box center [202, 121] width 1 height 9
checkbox input "false"
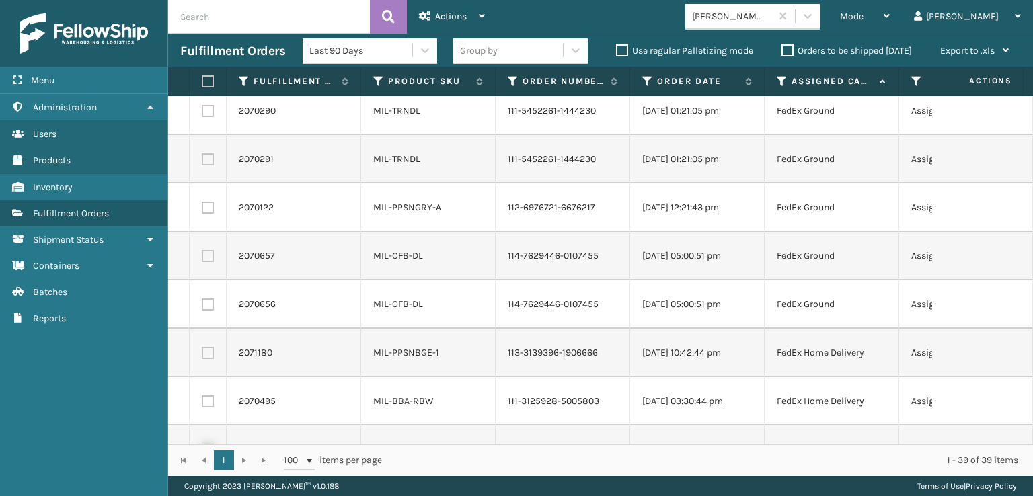
scroll to position [0, 0]
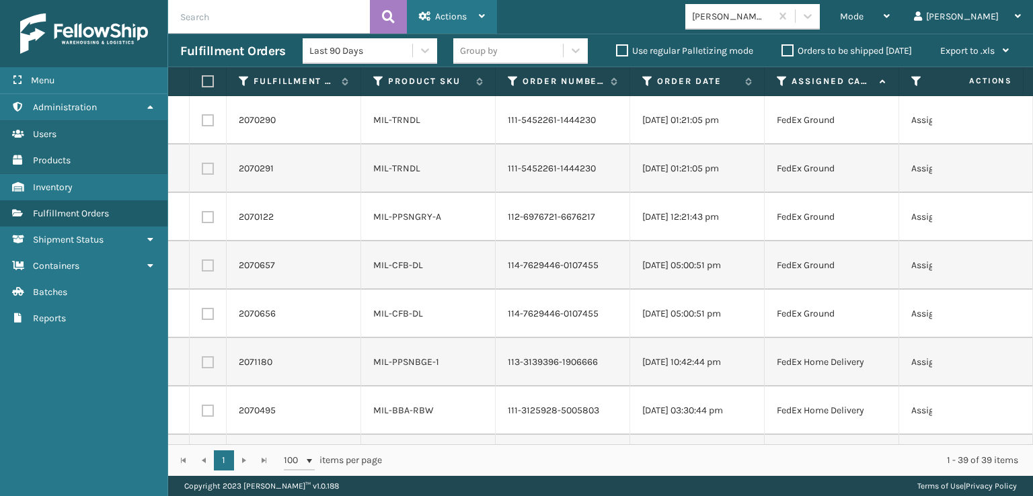
click at [424, 13] on icon at bounding box center [425, 15] width 12 height 9
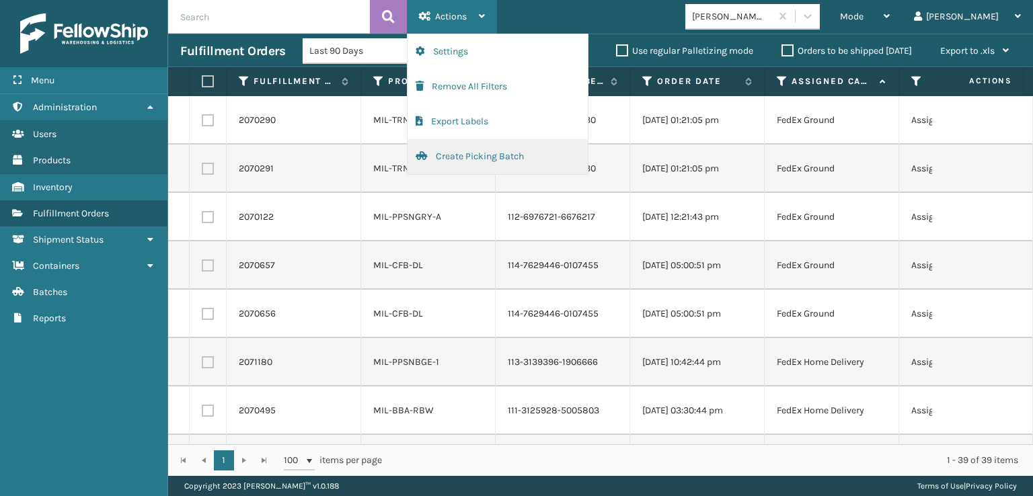
click at [463, 159] on button "Create Picking Batch" at bounding box center [498, 156] width 180 height 35
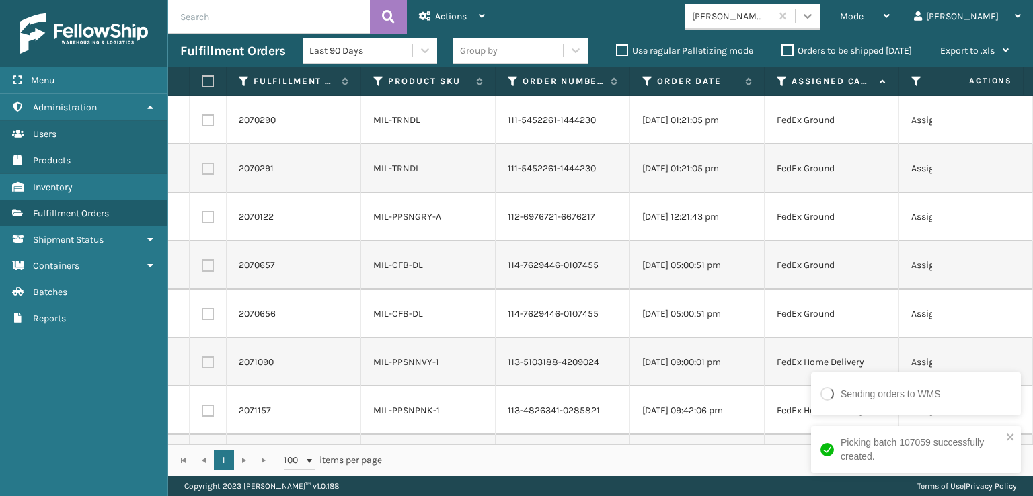
click at [820, 10] on div at bounding box center [808, 16] width 24 height 24
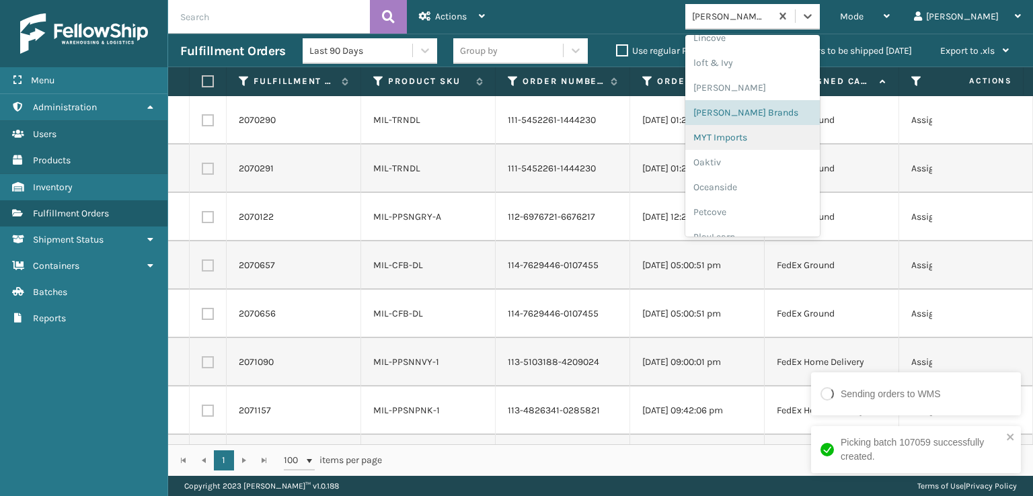
scroll to position [627, 0]
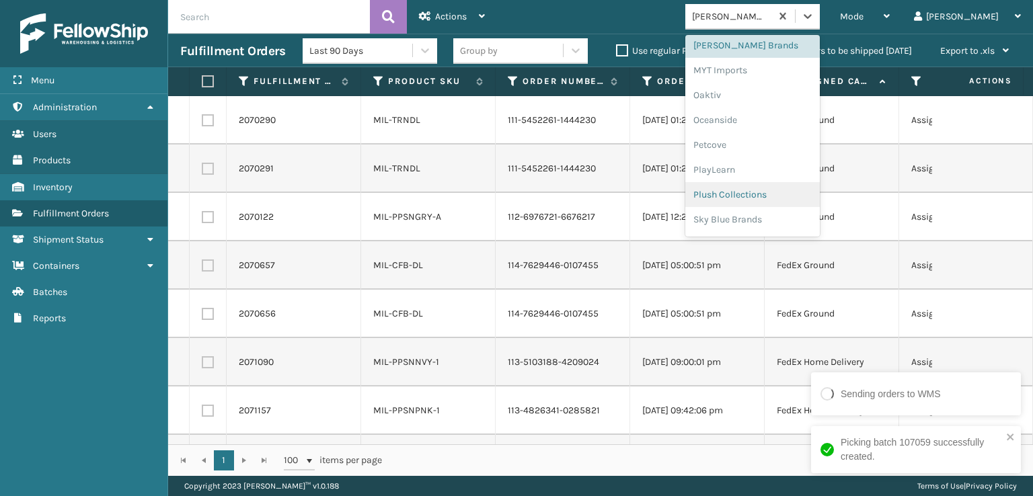
click at [787, 188] on div "Plush Collections" at bounding box center [752, 194] width 134 height 25
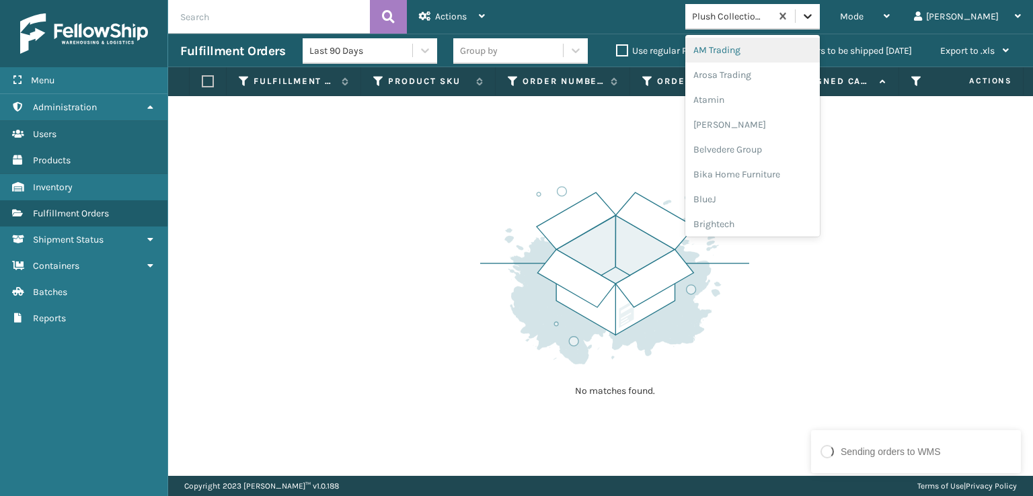
click at [814, 17] on icon at bounding box center [807, 15] width 13 height 13
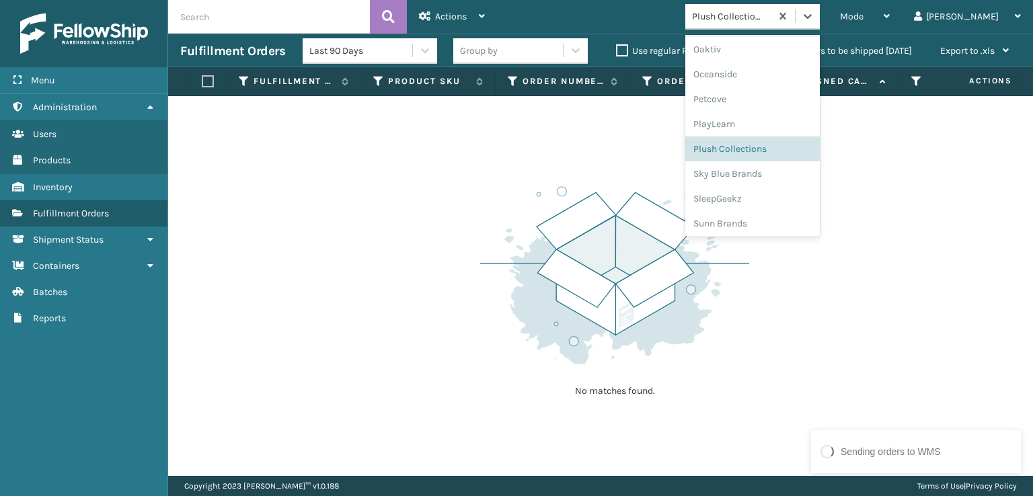
scroll to position [675, 0]
click at [801, 200] on div "SleepGeekz" at bounding box center [752, 196] width 134 height 25
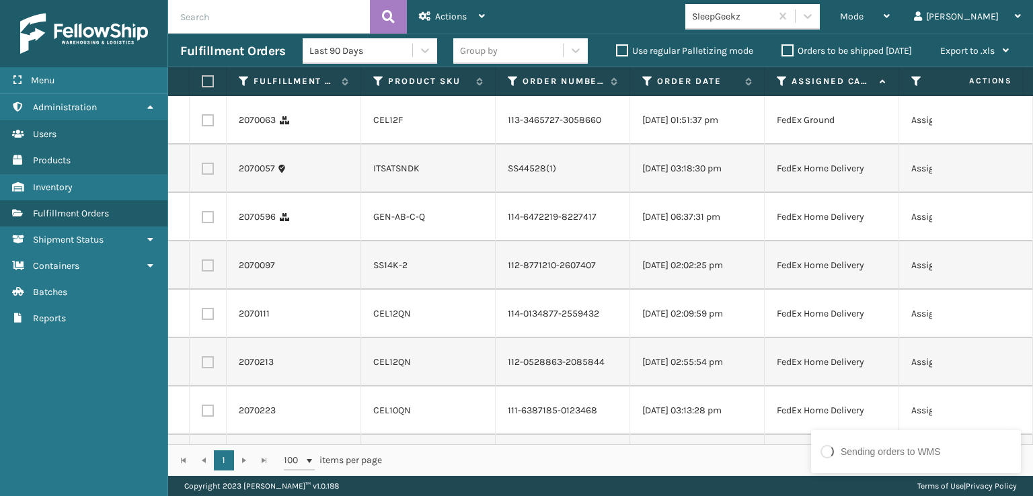
click at [213, 124] on label at bounding box center [208, 120] width 12 height 12
click at [202, 123] on input "checkbox" at bounding box center [202, 118] width 1 height 9
checkbox input "true"
click at [210, 223] on label at bounding box center [208, 217] width 12 height 12
click at [202, 220] on input "checkbox" at bounding box center [202, 215] width 1 height 9
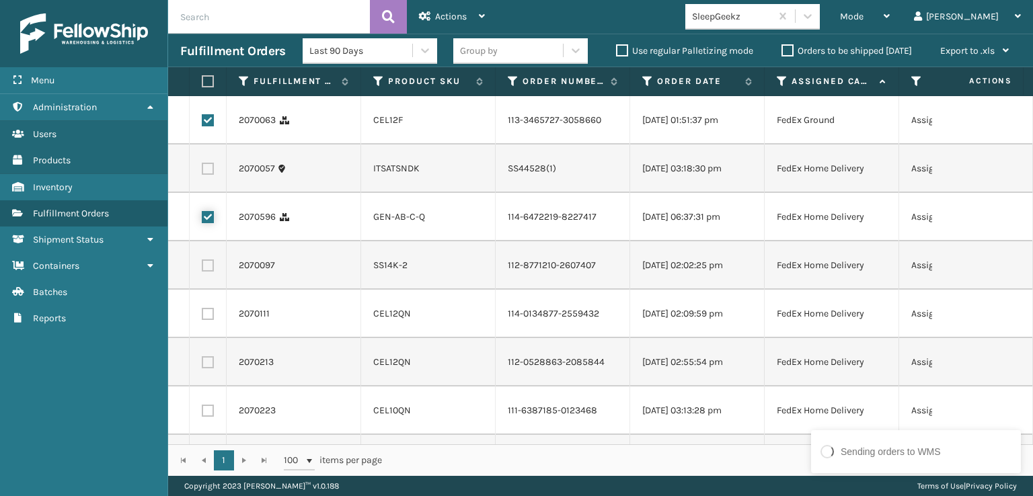
checkbox input "true"
click at [209, 272] on label at bounding box center [208, 266] width 12 height 12
click at [202, 268] on input "checkbox" at bounding box center [202, 264] width 1 height 9
checkbox input "true"
click at [192, 338] on td at bounding box center [208, 314] width 37 height 48
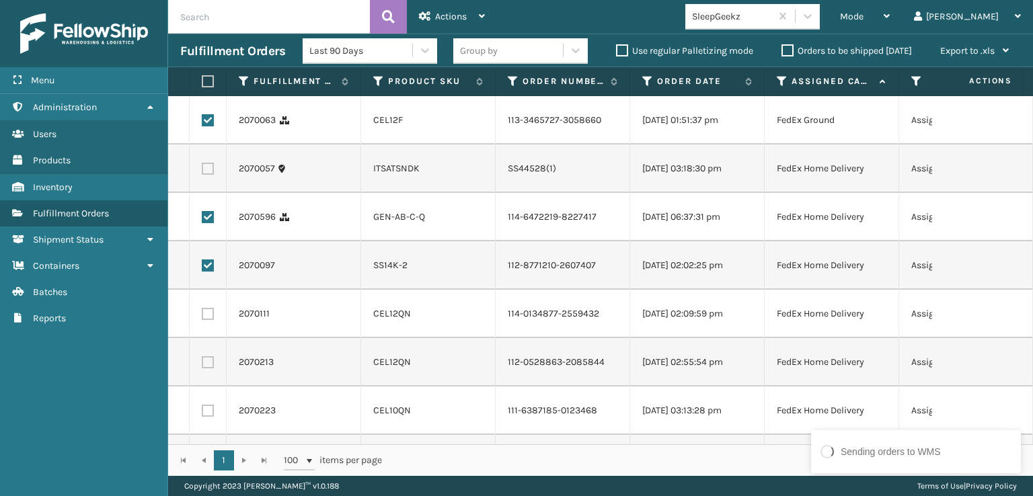
click at [209, 320] on label at bounding box center [208, 314] width 12 height 12
click at [202, 317] on input "checkbox" at bounding box center [202, 312] width 1 height 9
checkbox input "true"
click at [210, 369] on label at bounding box center [208, 362] width 12 height 12
click at [202, 365] on input "checkbox" at bounding box center [202, 360] width 1 height 9
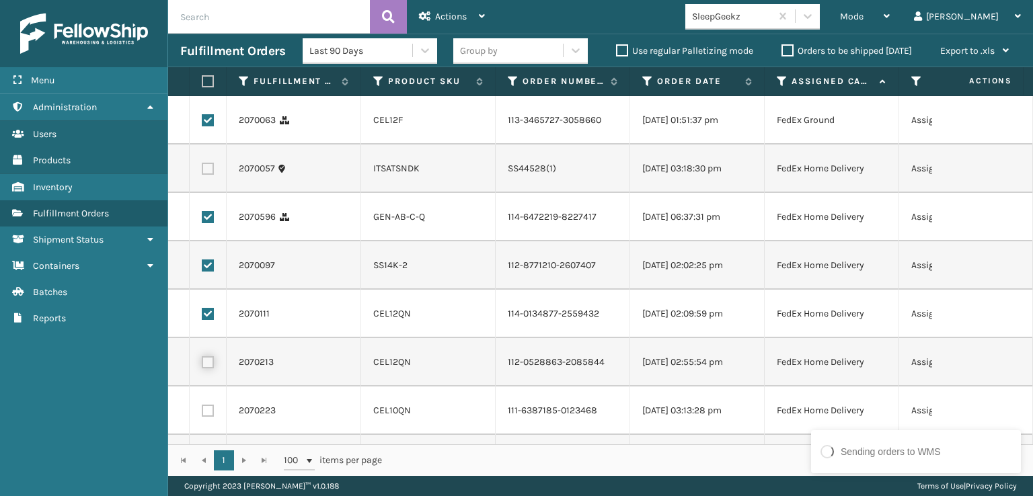
checkbox input "true"
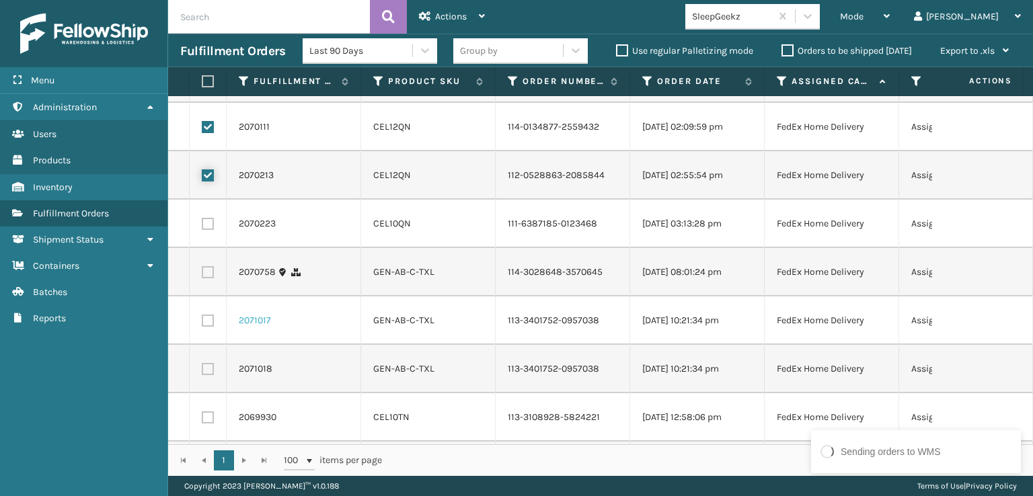
scroll to position [202, 0]
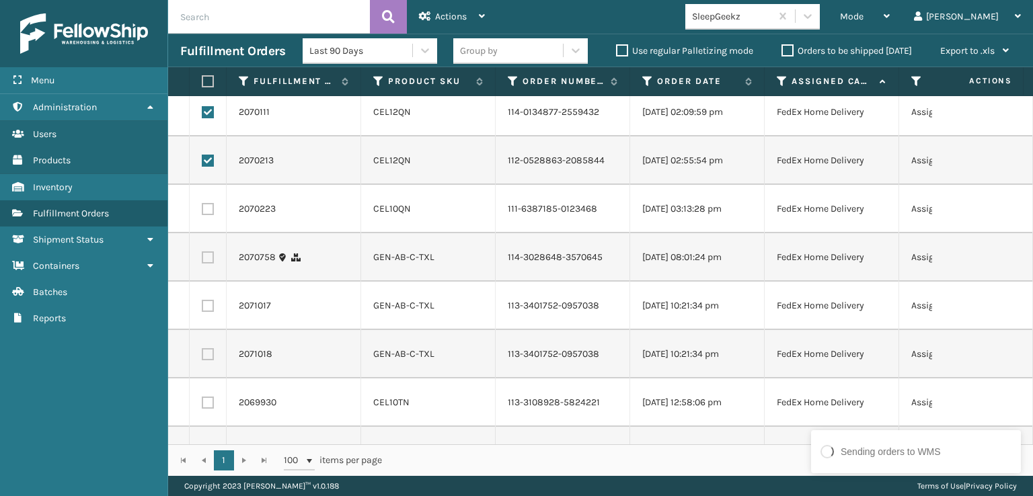
click at [207, 215] on label at bounding box center [208, 209] width 12 height 12
click at [202, 212] on input "checkbox" at bounding box center [202, 207] width 1 height 9
checkbox input "true"
click at [211, 264] on label at bounding box center [208, 258] width 12 height 12
click at [202, 260] on input "checkbox" at bounding box center [202, 256] width 1 height 9
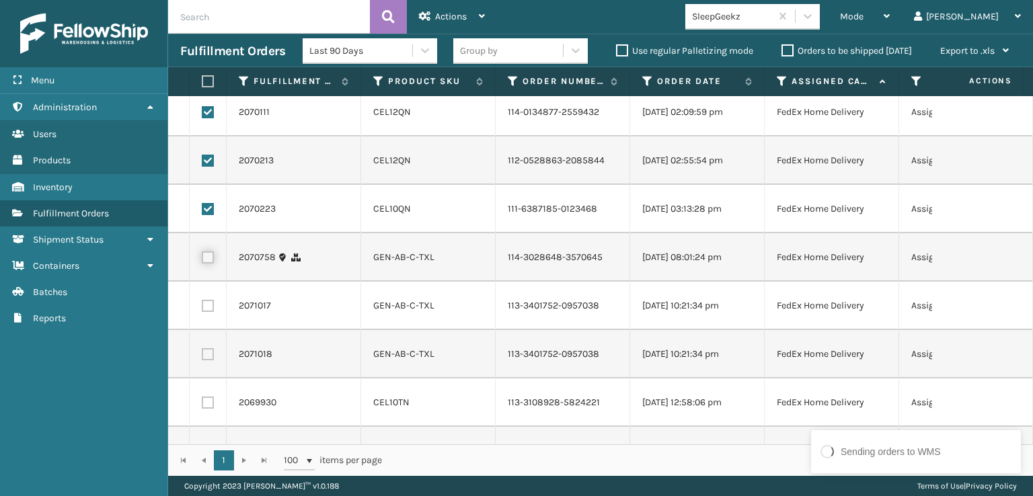
checkbox input "true"
click at [210, 312] on label at bounding box center [208, 306] width 12 height 12
click at [202, 309] on input "checkbox" at bounding box center [202, 304] width 1 height 9
checkbox input "true"
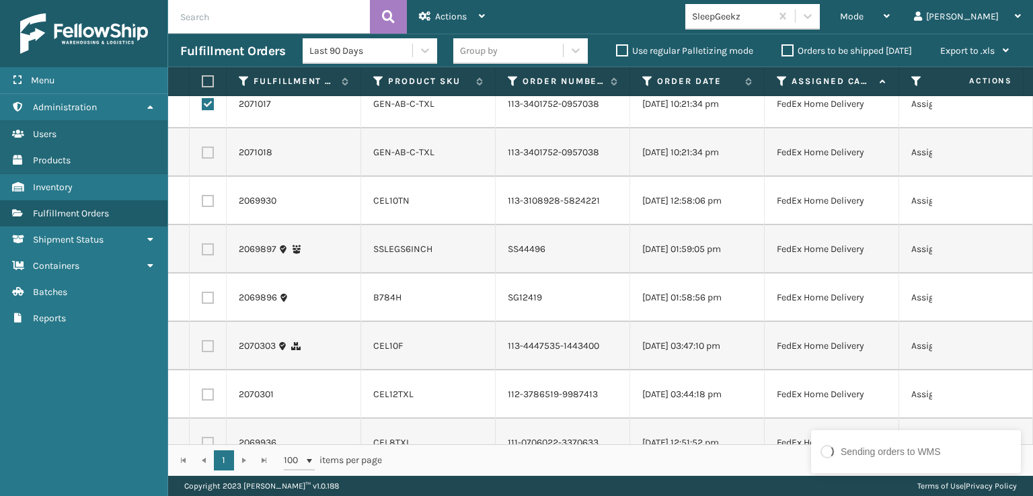
click at [210, 159] on label at bounding box center [208, 153] width 12 height 12
click at [202, 155] on input "checkbox" at bounding box center [202, 151] width 1 height 9
checkbox input "true"
click at [210, 207] on label at bounding box center [208, 201] width 12 height 12
click at [202, 204] on input "checkbox" at bounding box center [202, 199] width 1 height 9
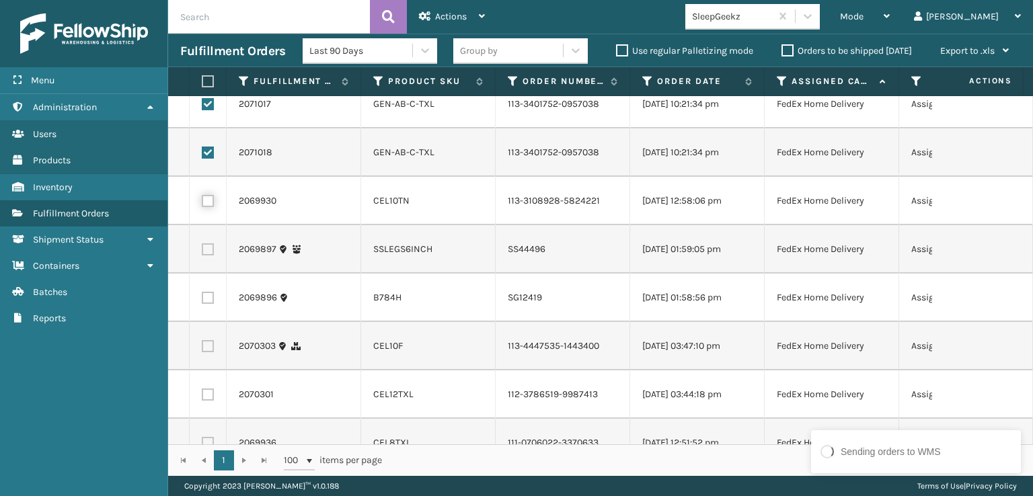
checkbox input "true"
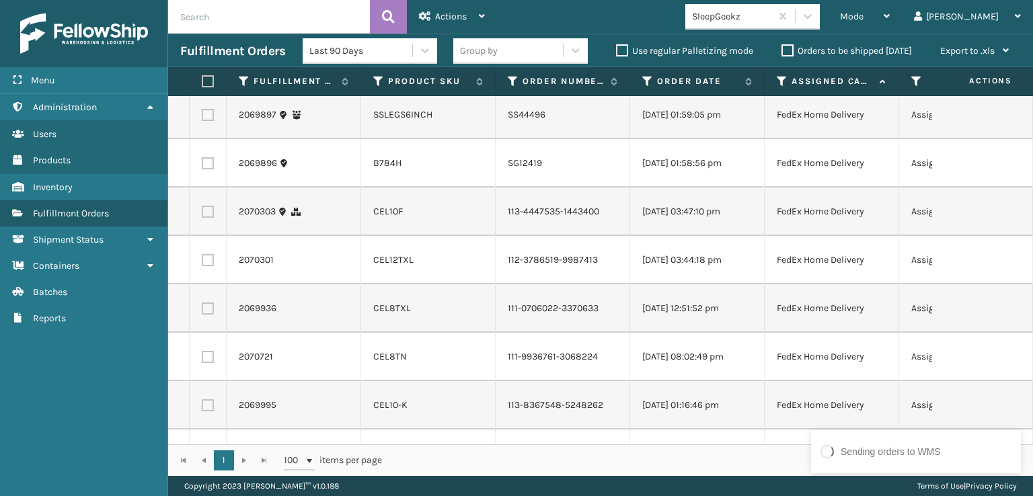
scroll to position [605, 0]
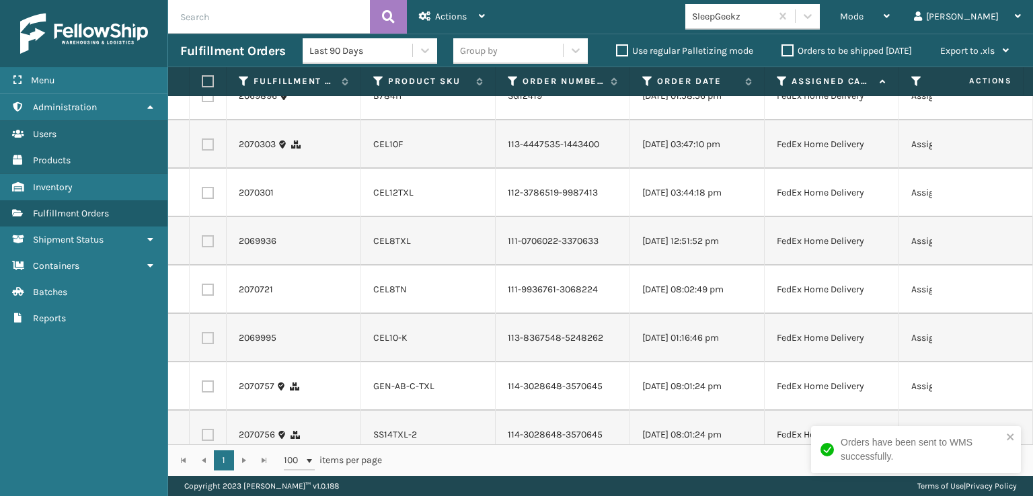
click at [207, 169] on td at bounding box center [208, 144] width 37 height 48
click at [208, 151] on label at bounding box center [208, 145] width 12 height 12
click at [202, 147] on input "checkbox" at bounding box center [202, 143] width 1 height 9
checkbox input "true"
click at [208, 199] on label at bounding box center [208, 193] width 12 height 12
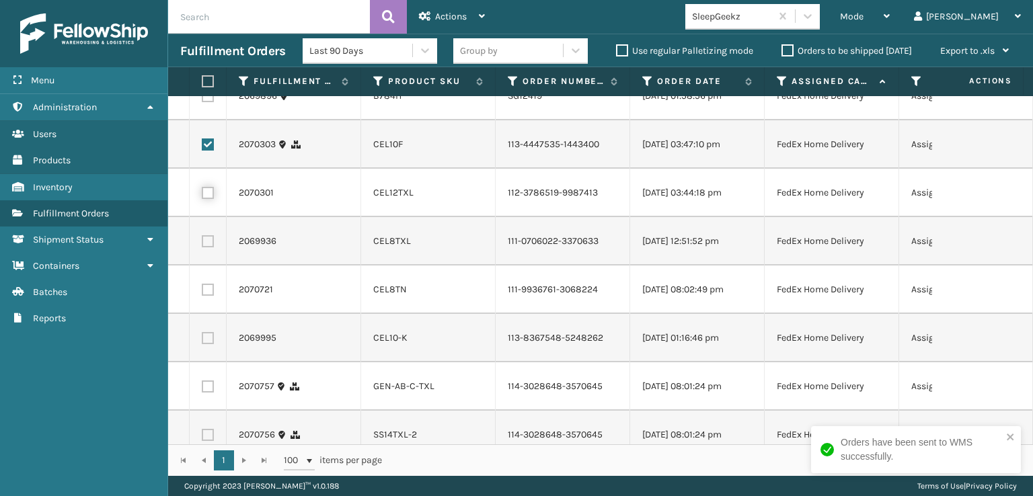
click at [202, 196] on input "checkbox" at bounding box center [202, 191] width 1 height 9
checkbox input "true"
click at [202, 247] on label at bounding box center [208, 241] width 12 height 12
click at [202, 244] on input "checkbox" at bounding box center [202, 239] width 1 height 9
checkbox input "true"
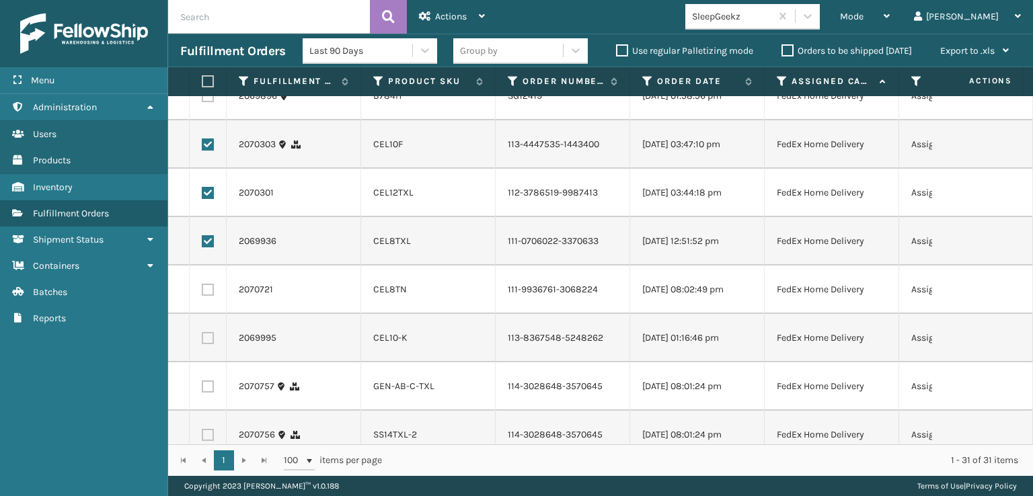
click at [205, 296] on label at bounding box center [208, 290] width 12 height 12
click at [202, 293] on input "checkbox" at bounding box center [202, 288] width 1 height 9
checkbox input "true"
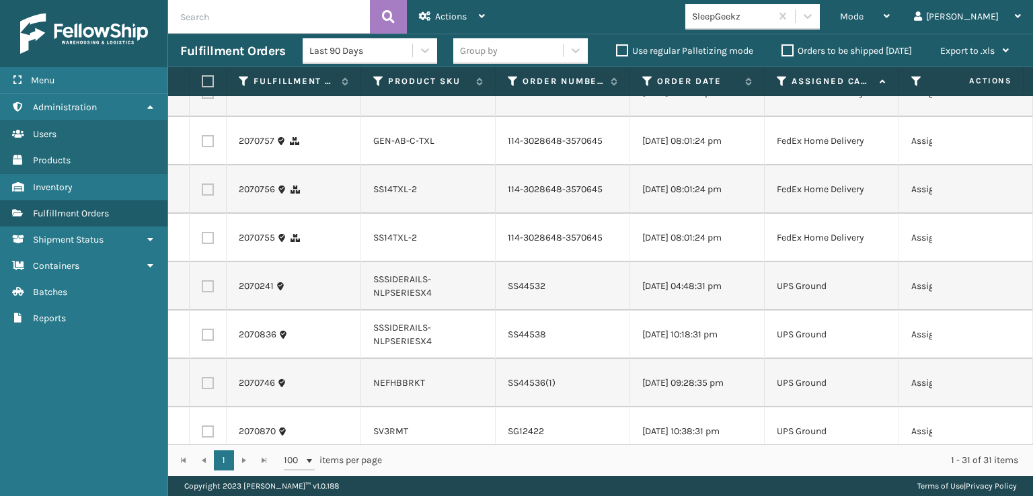
scroll to position [874, 0]
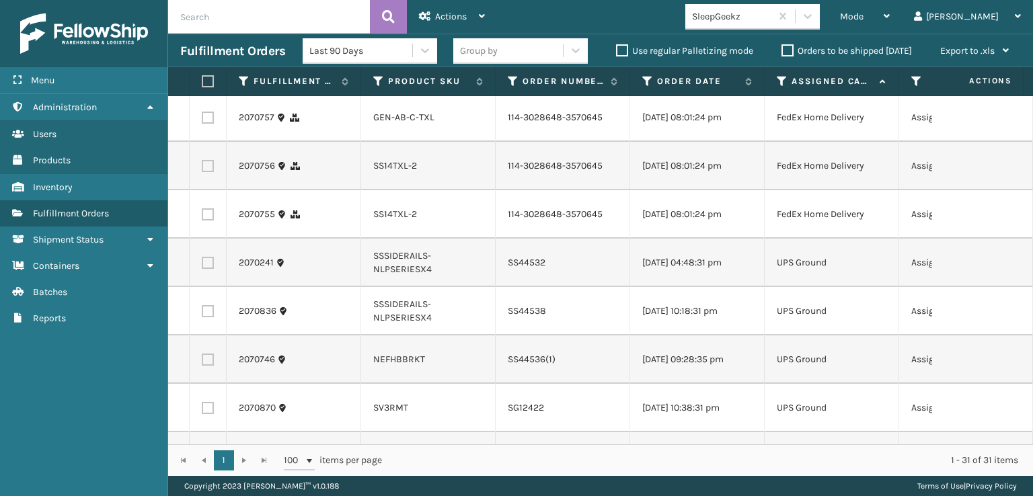
click at [213, 75] on label at bounding box center [208, 69] width 12 height 12
click at [202, 72] on input "checkbox" at bounding box center [202, 67] width 1 height 9
checkbox input "true"
click at [208, 124] on label at bounding box center [208, 118] width 12 height 12
click at [202, 120] on input "checkbox" at bounding box center [202, 116] width 1 height 9
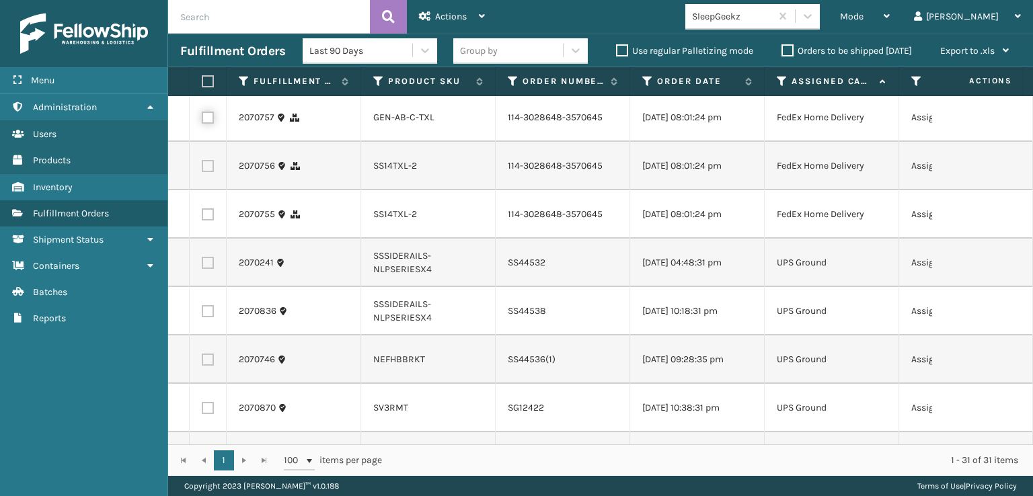
checkbox input "true"
click at [205, 172] on label at bounding box center [208, 166] width 12 height 12
click at [202, 169] on input "checkbox" at bounding box center [202, 164] width 1 height 9
checkbox input "true"
click at [208, 221] on label at bounding box center [208, 214] width 12 height 12
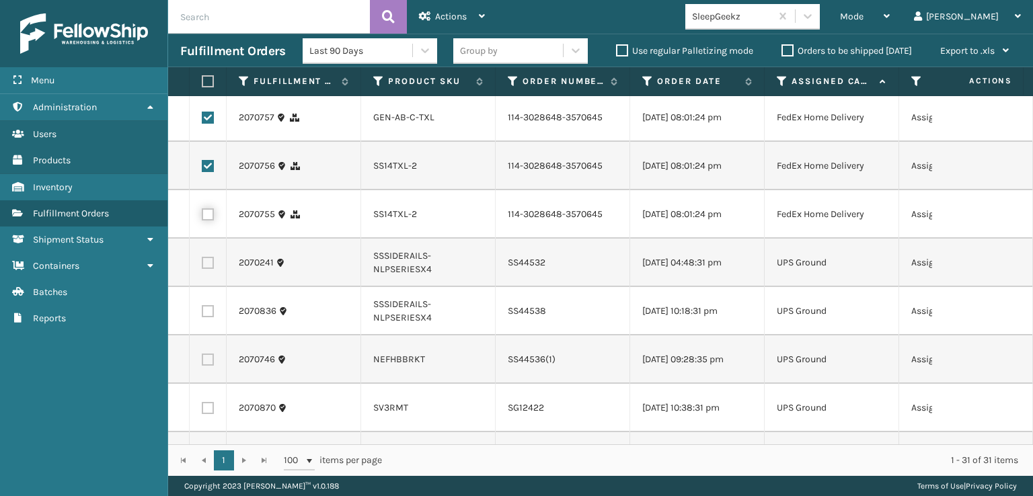
click at [202, 217] on input "checkbox" at bounding box center [202, 212] width 1 height 9
checkbox input "true"
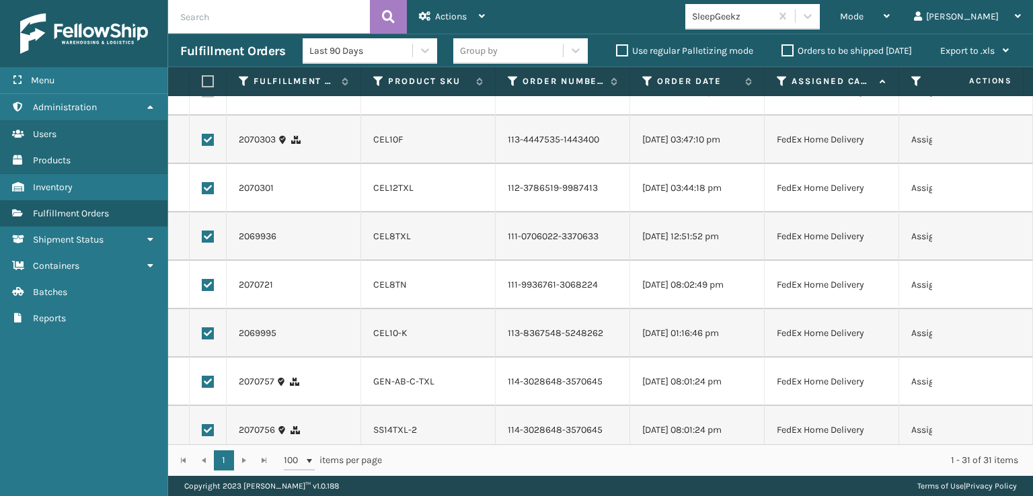
scroll to position [592, 0]
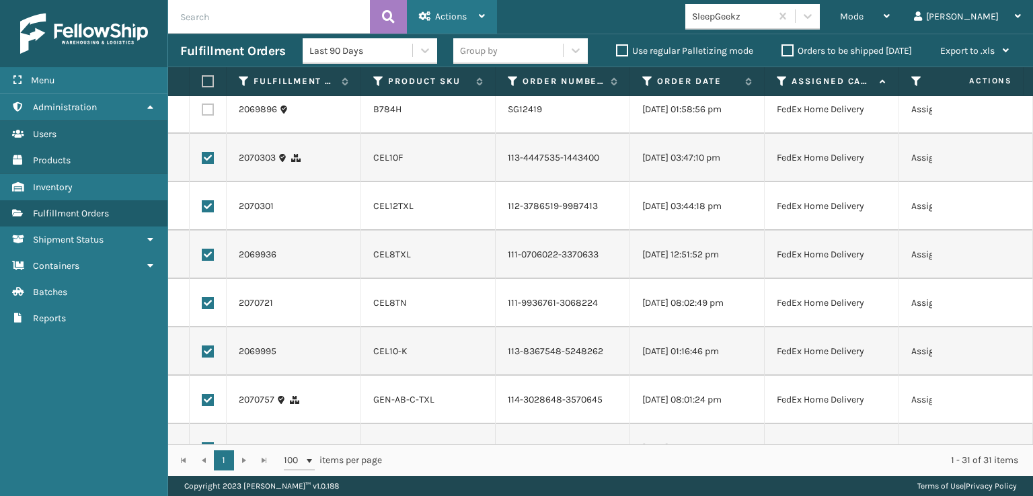
click at [466, 12] on span "Actions" at bounding box center [451, 16] width 32 height 11
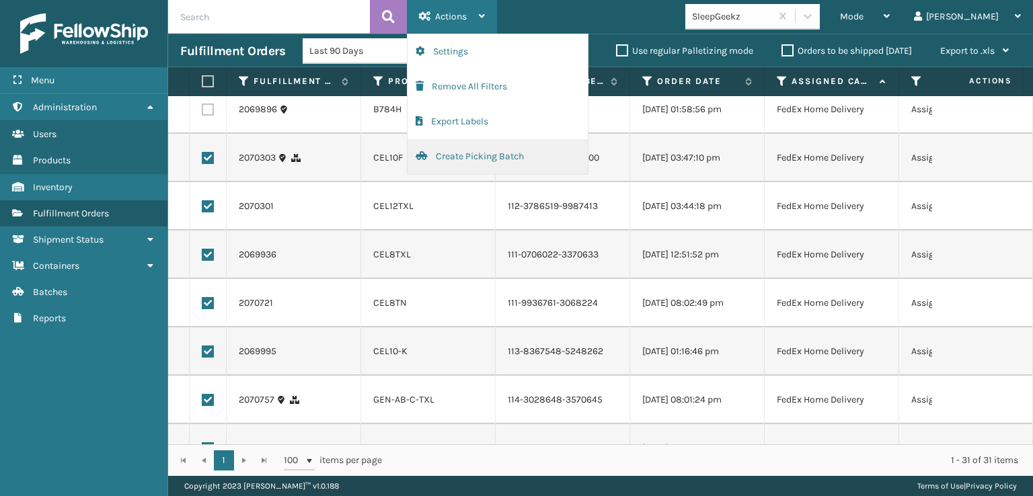
click at [483, 154] on button "Create Picking Batch" at bounding box center [498, 156] width 180 height 35
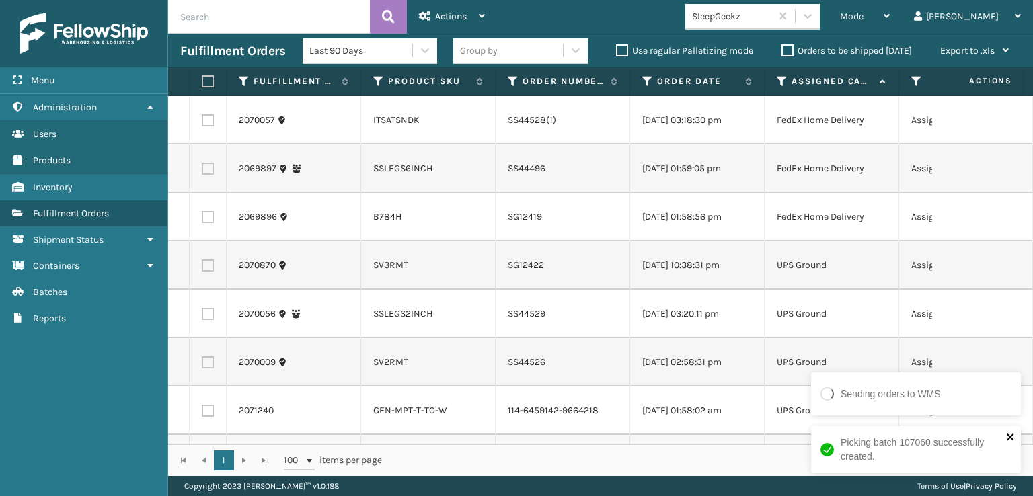
click at [1008, 436] on icon "close" at bounding box center [1010, 437] width 7 height 7
